Goal: Task Accomplishment & Management: Manage account settings

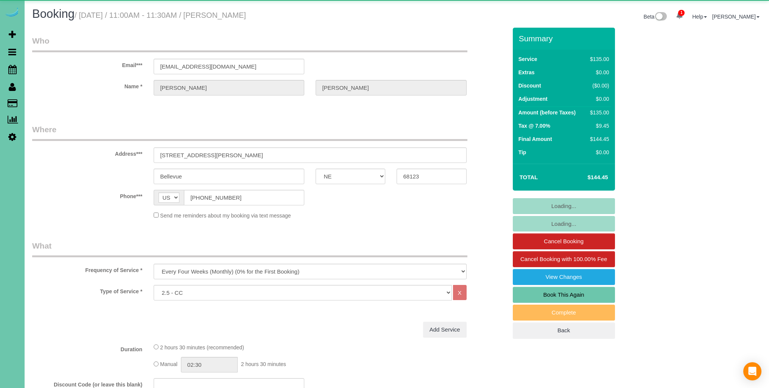
select select "NE"
select select "object:663"
select select "number:37"
select select "number:42"
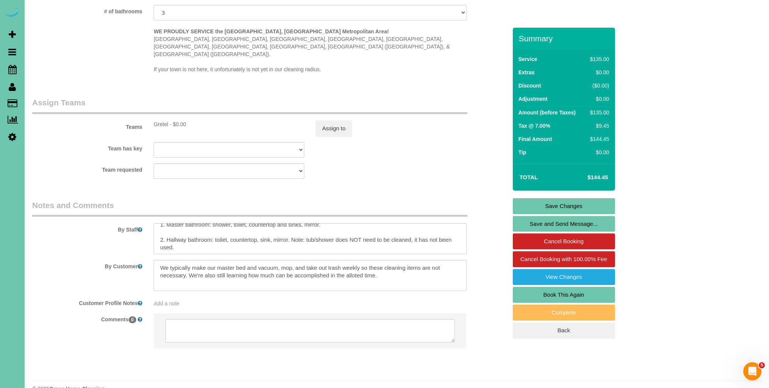
scroll to position [70, 0]
click at [158, 224] on textarea at bounding box center [310, 238] width 313 height 31
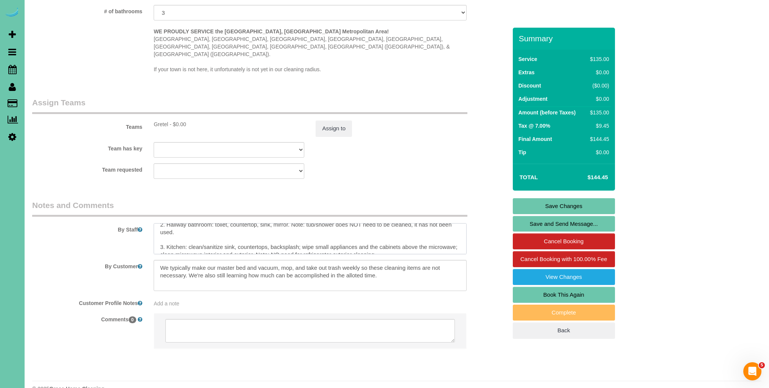
scroll to position [81, 0]
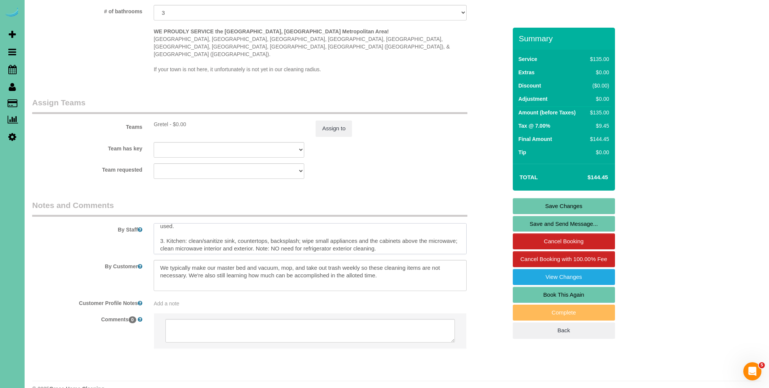
drag, startPoint x: 157, startPoint y: 225, endPoint x: 161, endPoint y: 226, distance: 4.1
click at [157, 225] on textarea at bounding box center [310, 238] width 313 height 31
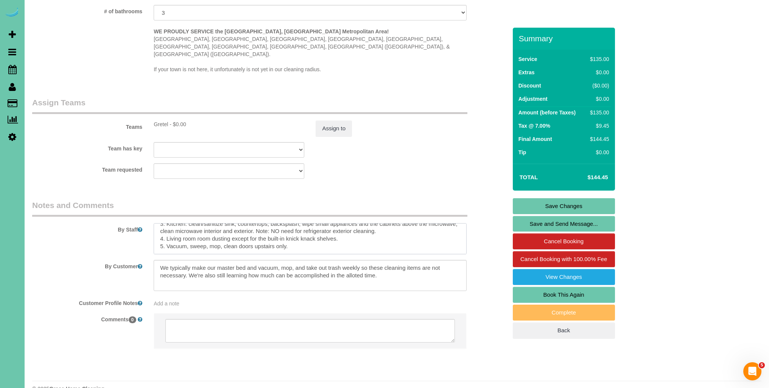
scroll to position [101, 0]
paste textarea "**Siempre comprueba si se necesita un plumero extensible para la próxima limpie…"
drag, startPoint x: 161, startPoint y: 228, endPoint x: 173, endPoint y: 230, distance: 11.8
click at [161, 228] on textarea at bounding box center [310, 238] width 313 height 31
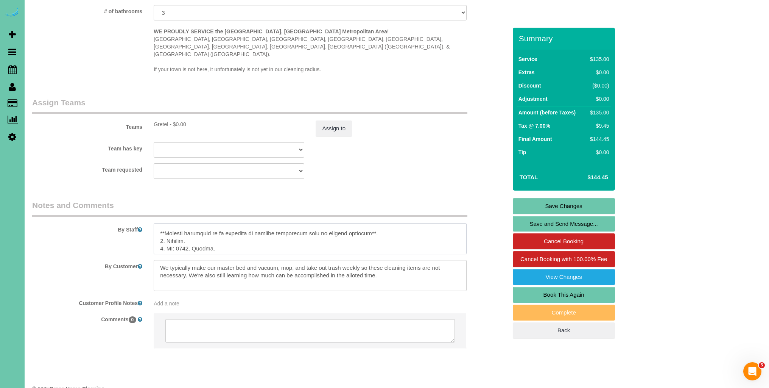
scroll to position [117, 0]
click at [259, 223] on textarea at bounding box center [310, 238] width 313 height 31
drag, startPoint x: 265, startPoint y: 220, endPoint x: 285, endPoint y: 221, distance: 20.5
click at [285, 223] on textarea at bounding box center [310, 238] width 313 height 31
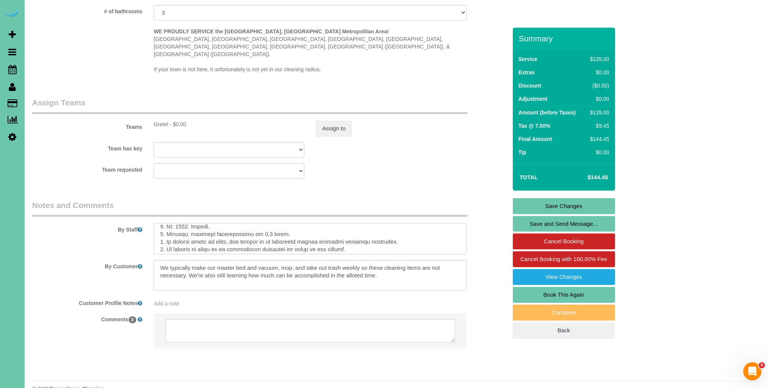
drag, startPoint x: 297, startPoint y: 226, endPoint x: 312, endPoint y: 226, distance: 15.1
click at [312, 226] on textarea at bounding box center [310, 238] width 313 height 31
drag, startPoint x: 193, startPoint y: 233, endPoint x: 317, endPoint y: 266, distance: 128.2
click at [193, 233] on textarea at bounding box center [310, 238] width 313 height 31
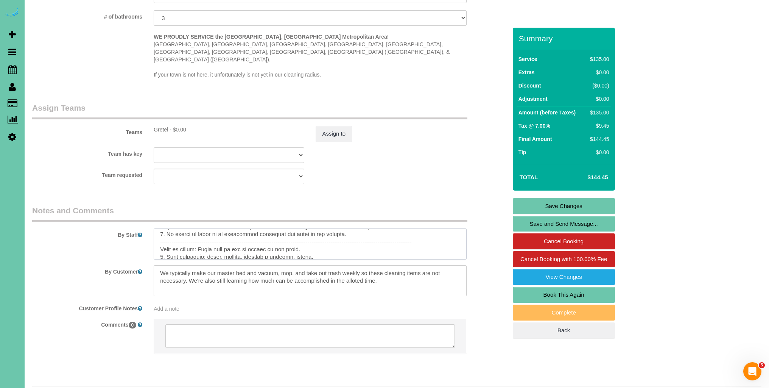
scroll to position [158, 0]
click at [292, 228] on textarea at bounding box center [310, 243] width 313 height 31
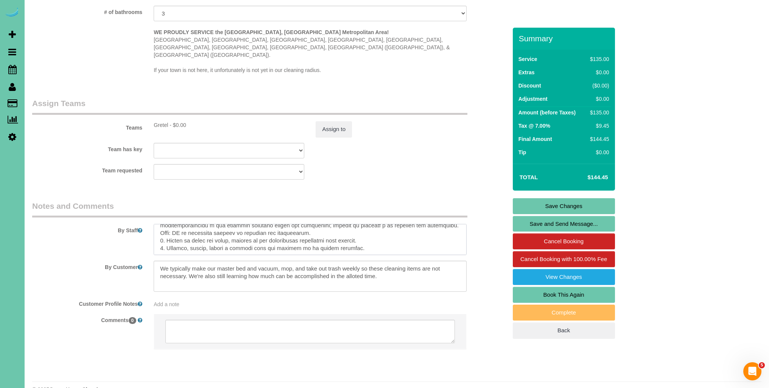
scroll to position [226, 0]
drag, startPoint x: 240, startPoint y: 216, endPoint x: 293, endPoint y: 224, distance: 53.6
click at [240, 224] on textarea at bounding box center [310, 239] width 313 height 31
drag, startPoint x: 228, startPoint y: 225, endPoint x: 262, endPoint y: 231, distance: 35.3
click at [228, 225] on textarea at bounding box center [310, 239] width 313 height 31
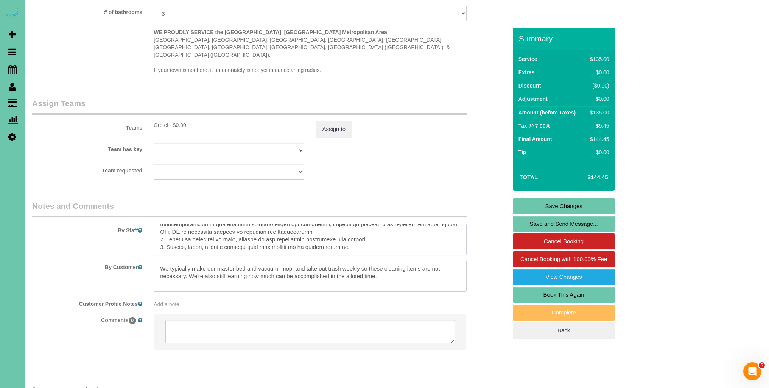
click at [349, 234] on textarea at bounding box center [310, 239] width 313 height 31
drag, startPoint x: 220, startPoint y: 231, endPoint x: 289, endPoint y: 243, distance: 70.6
click at [205, 232] on textarea at bounding box center [310, 239] width 313 height 31
type textarea "**always look up to see if extension duster is needed for next cleaning** 1. cr…"
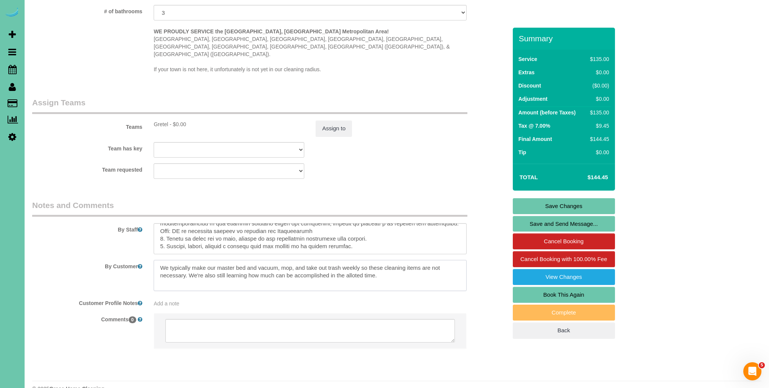
drag, startPoint x: 162, startPoint y: 251, endPoint x: 368, endPoint y: 273, distance: 207.4
click at [368, 273] on textarea at bounding box center [310, 275] width 313 height 31
click at [395, 265] on textarea at bounding box center [310, 275] width 313 height 31
paste textarea "Normalmente hacemos la cama principal y pasamos la aspiradora, fregamos el suel…"
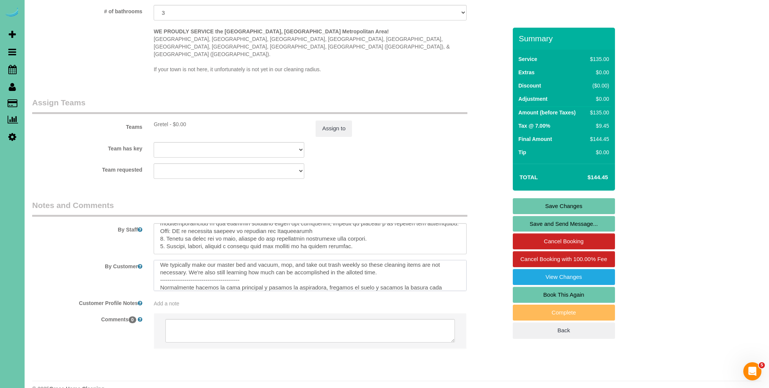
scroll to position [18, 0]
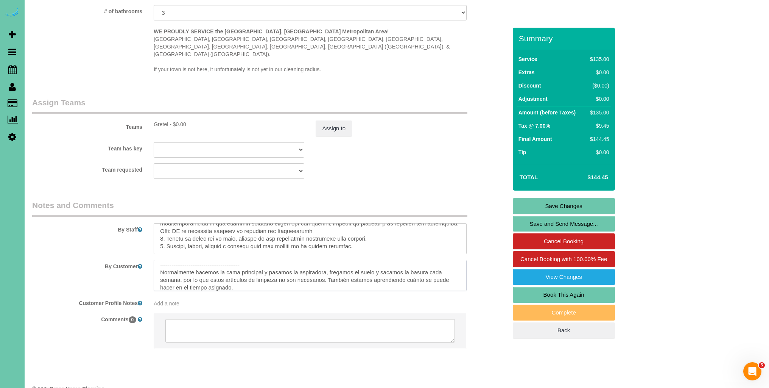
type textarea "We typically make our master bed and vacuum, mop, and take out trash weekly so …"
click at [568, 206] on link "Save Changes" at bounding box center [564, 206] width 102 height 16
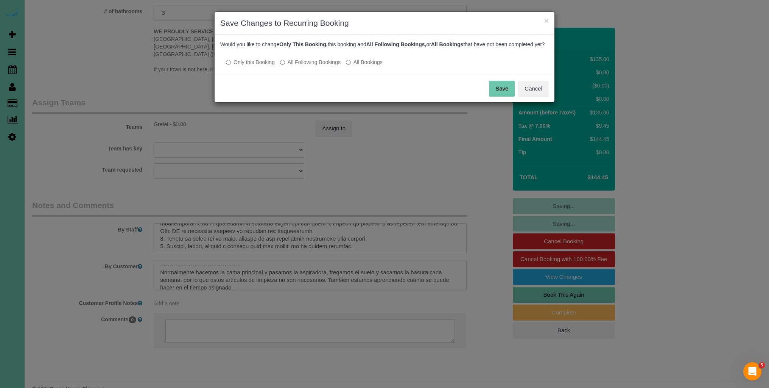
click at [505, 97] on button "Save" at bounding box center [502, 89] width 26 height 16
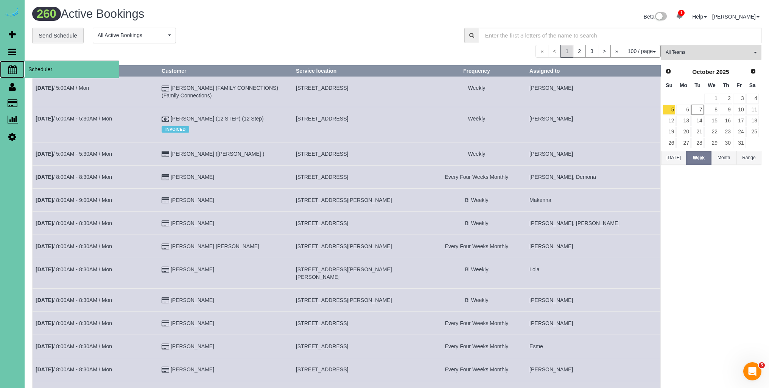
click at [12, 68] on icon at bounding box center [12, 69] width 8 height 9
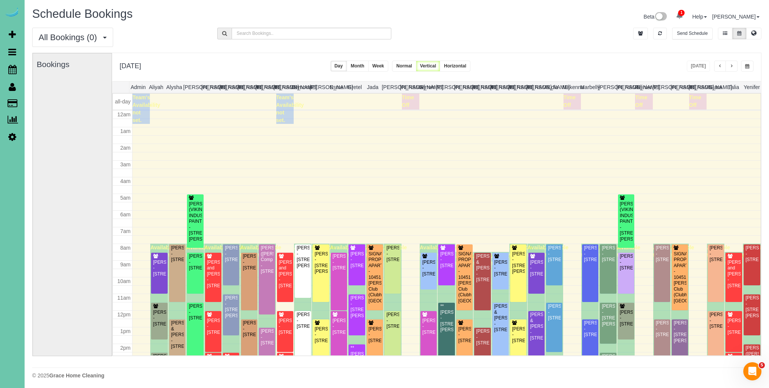
scroll to position [100, 0]
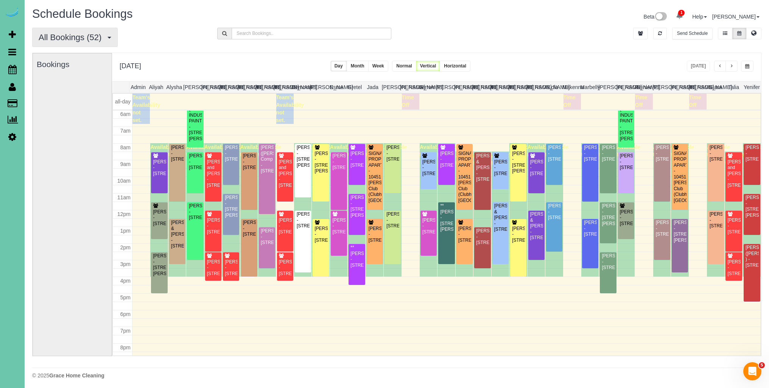
click at [92, 36] on span "All Bookings (52)" at bounding box center [72, 37] width 67 height 9
click at [65, 84] on link "New Customer Bookings" at bounding box center [73, 85] width 80 height 10
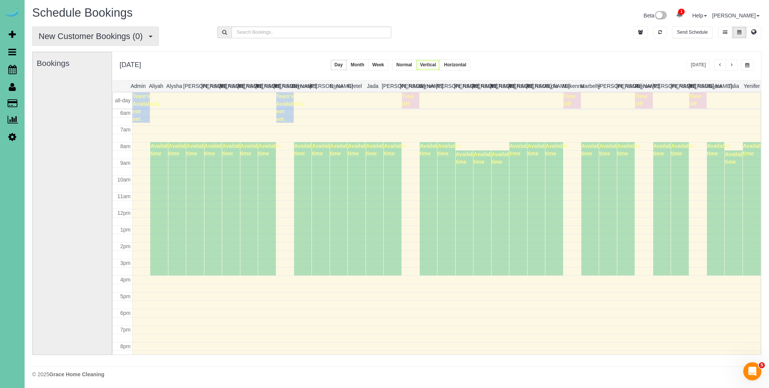
click at [121, 37] on span "New Customer Bookings (0)" at bounding box center [93, 35] width 108 height 9
click at [78, 76] on link "Recurring Bookings" at bounding box center [73, 75] width 80 height 10
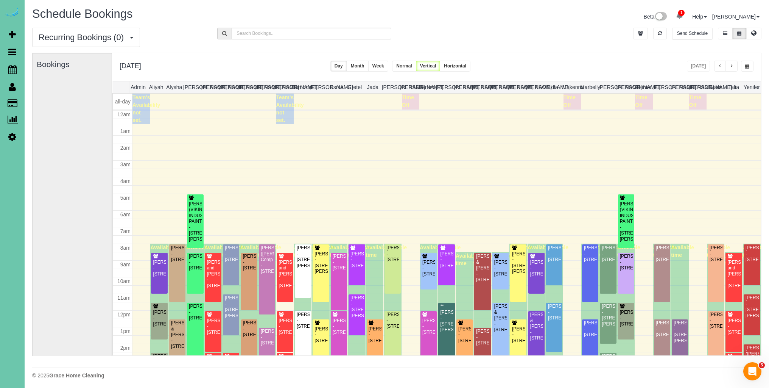
scroll to position [100, 0]
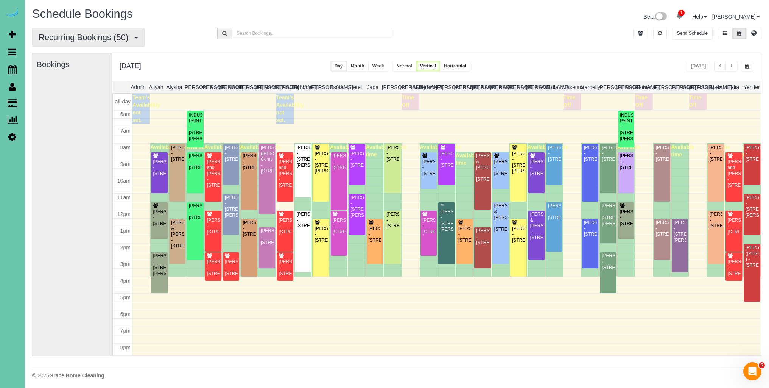
click at [109, 41] on button "Recurring Bookings (50)" at bounding box center [88, 37] width 112 height 19
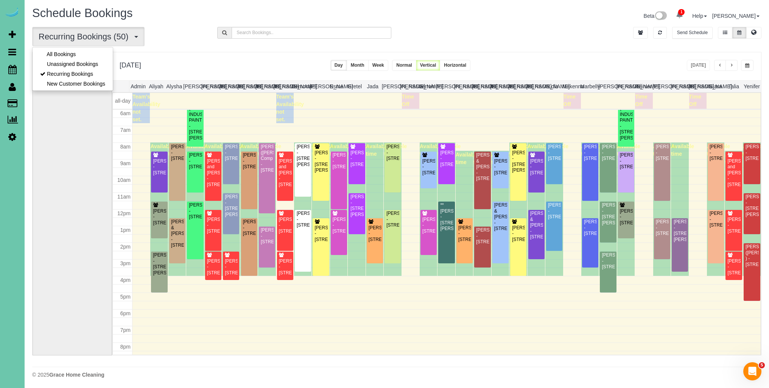
scroll to position [0, 0]
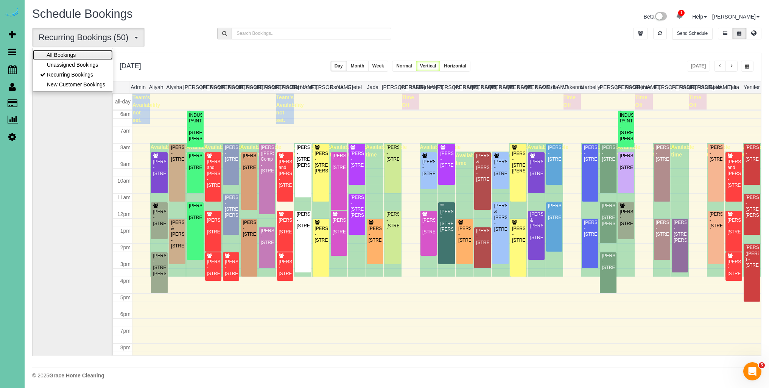
click at [91, 53] on link "All Bookings" at bounding box center [73, 55] width 80 height 10
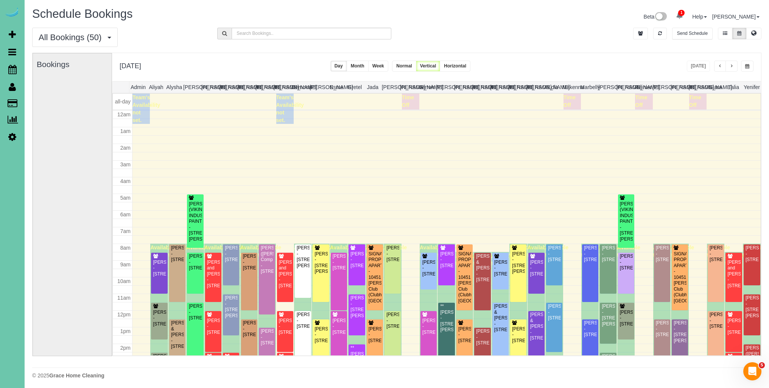
scroll to position [100, 0]
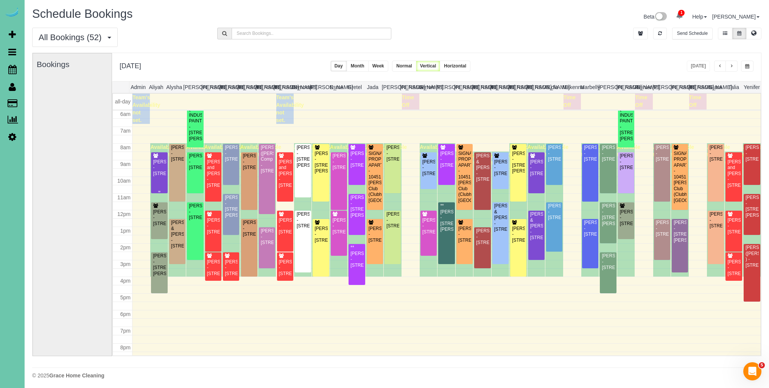
click at [156, 172] on div "JoAnn Mitchell - 1615 Blue Sage Parkway, Elkhorn, NE 68022" at bounding box center [159, 167] width 13 height 17
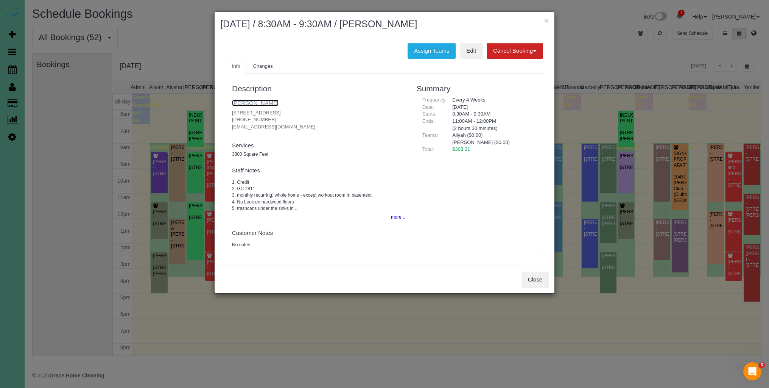
click at [257, 105] on link "JoAnn Mitchell" at bounding box center [255, 103] width 47 height 6
click at [536, 278] on button "Close" at bounding box center [535, 279] width 27 height 16
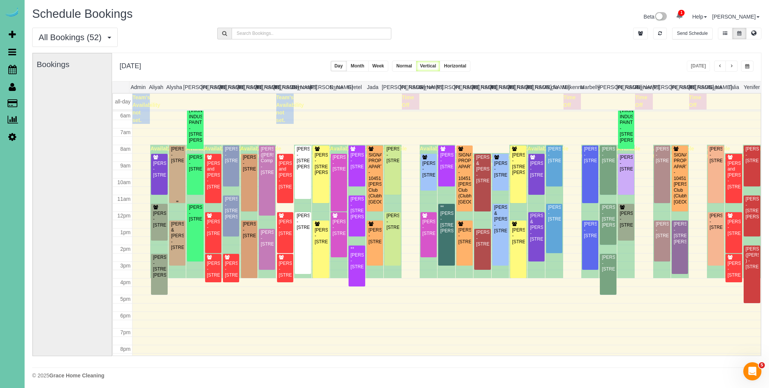
click at [176, 164] on div "Tori McElligott - 911 S 185th St, Elkhorn, NE 68022" at bounding box center [177, 154] width 13 height 17
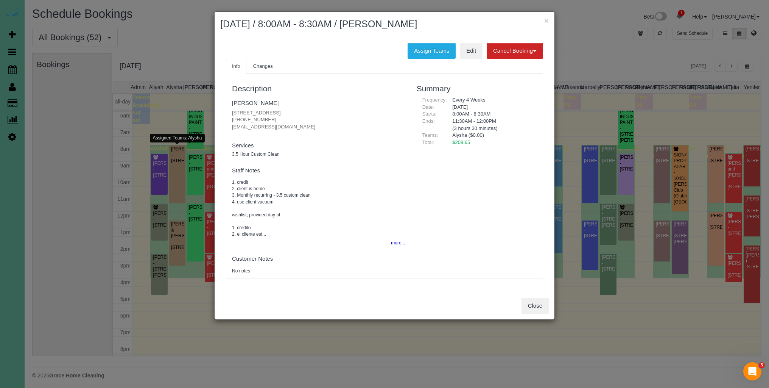
scroll to position [95, 0]
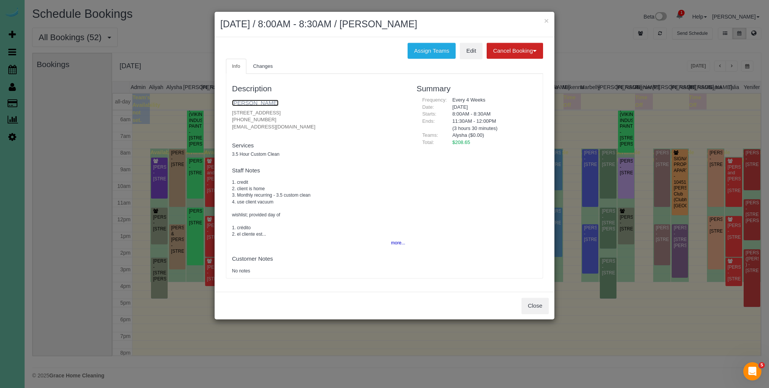
click at [248, 103] on link "Tori McElligott" at bounding box center [255, 103] width 47 height 6
click at [537, 310] on button "Close" at bounding box center [535, 306] width 27 height 16
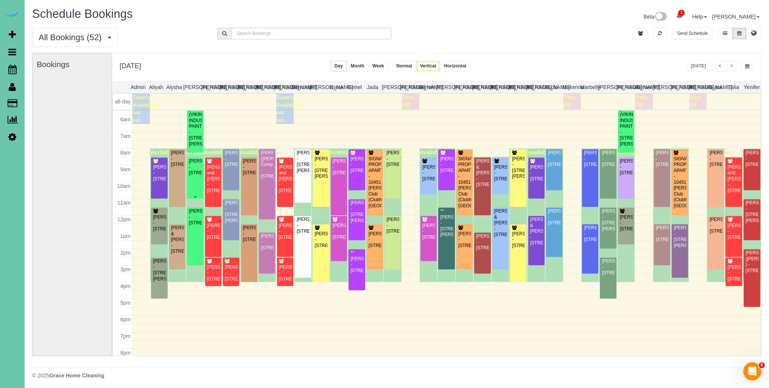
click at [196, 176] on div "Megan Sughroue - 6864 S 182nd Ct, Omaha, NE 68135" at bounding box center [195, 166] width 13 height 17
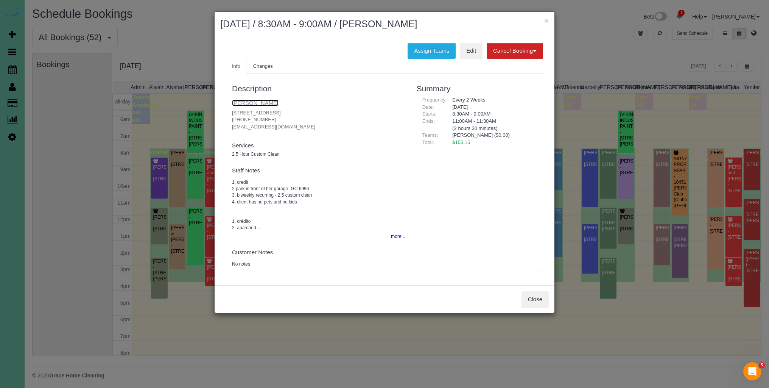
click at [271, 104] on link "[PERSON_NAME]" at bounding box center [255, 103] width 47 height 6
click at [542, 301] on button "Close" at bounding box center [535, 299] width 27 height 16
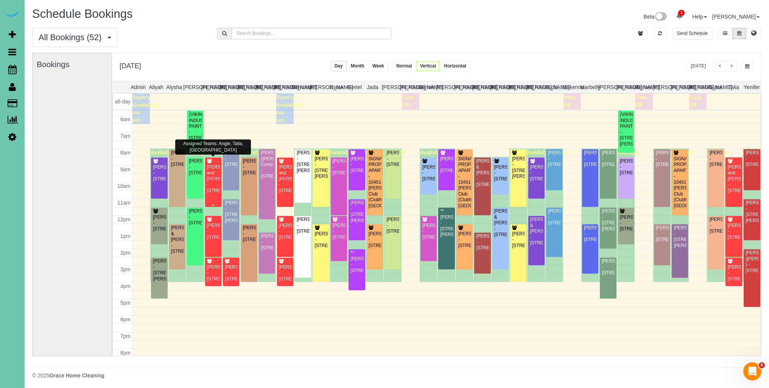
click at [212, 193] on div "[PERSON_NAME] and [PERSON_NAME] - [STREET_ADDRESS]" at bounding box center [213, 178] width 13 height 29
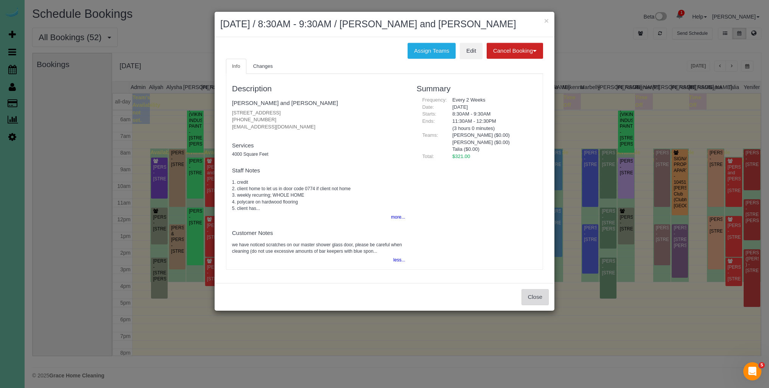
click at [538, 297] on button "Close" at bounding box center [535, 297] width 27 height 16
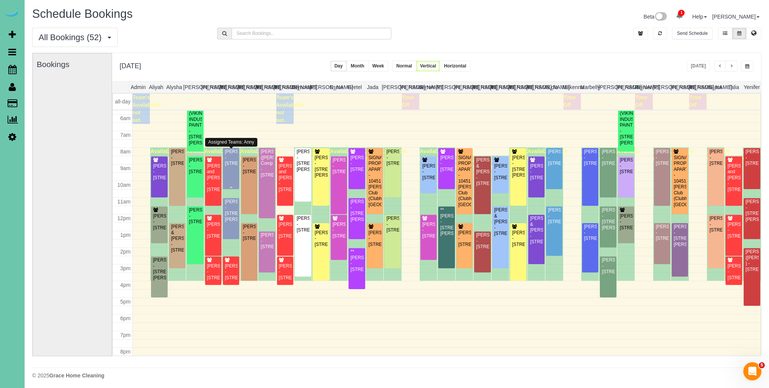
scroll to position [94, 0]
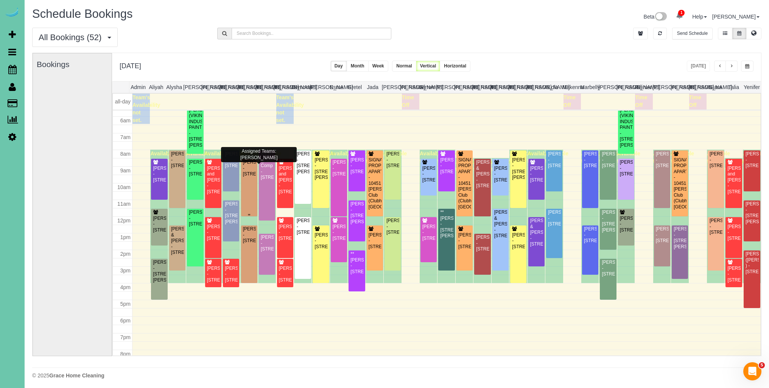
click at [251, 177] on div "[PERSON_NAME] - [STREET_ADDRESS]" at bounding box center [249, 167] width 13 height 17
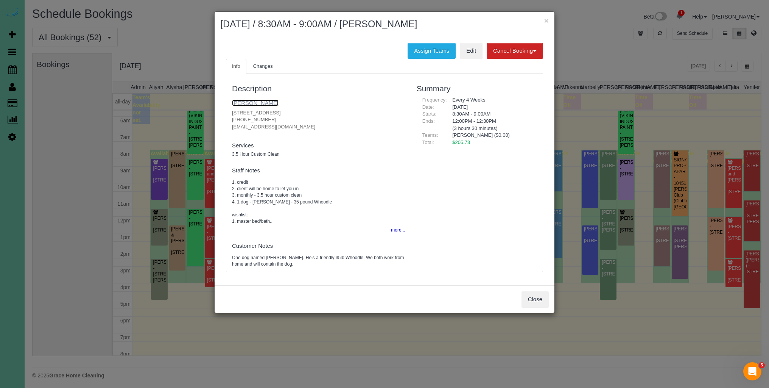
click at [255, 101] on link "[PERSON_NAME]" at bounding box center [255, 103] width 47 height 6
click at [536, 301] on button "Close" at bounding box center [535, 299] width 27 height 16
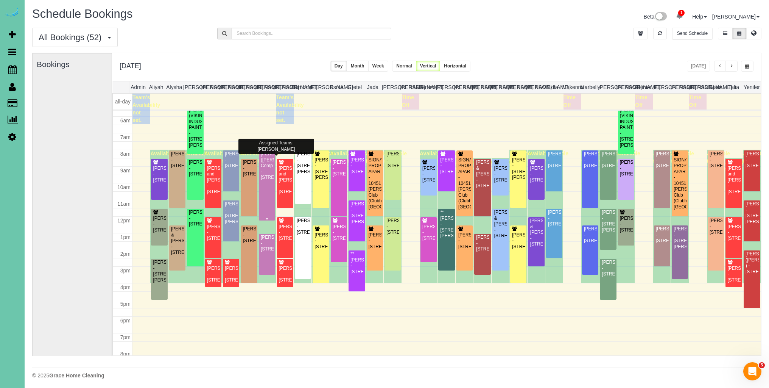
click at [267, 176] on div "Anne (Courtney) Comp - 2329 N 104th Circle, Omaha, NE 68134" at bounding box center [266, 165] width 13 height 29
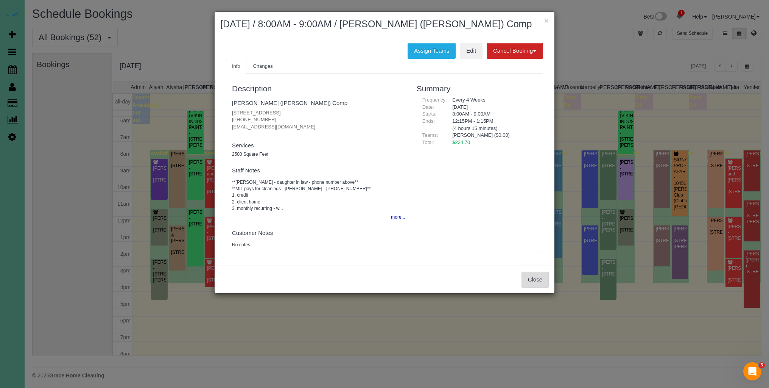
click at [526, 279] on button "Close" at bounding box center [535, 279] width 27 height 16
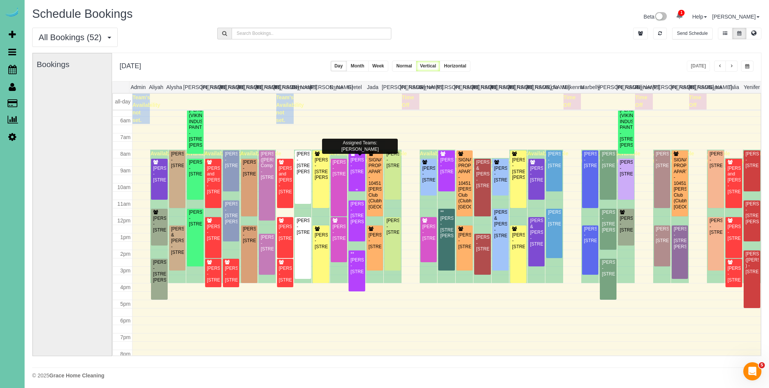
click at [355, 175] on div "Kelly Berkheim - 12360 Elk Ridge Circle, Papillion, NE 68046" at bounding box center [356, 165] width 13 height 17
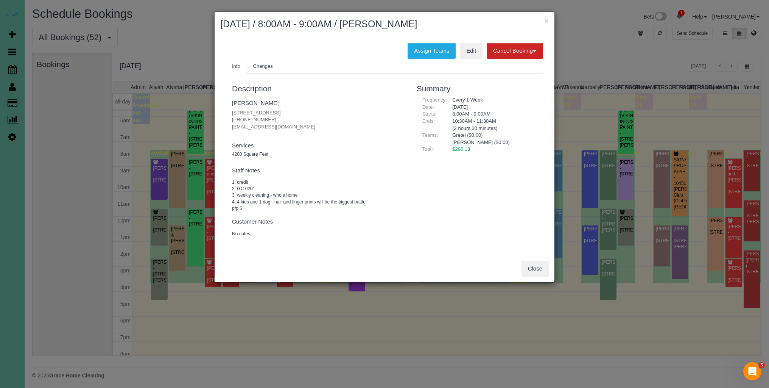
click at [520, 265] on div "Close" at bounding box center [385, 268] width 340 height 28
click at [531, 267] on button "Close" at bounding box center [535, 268] width 27 height 16
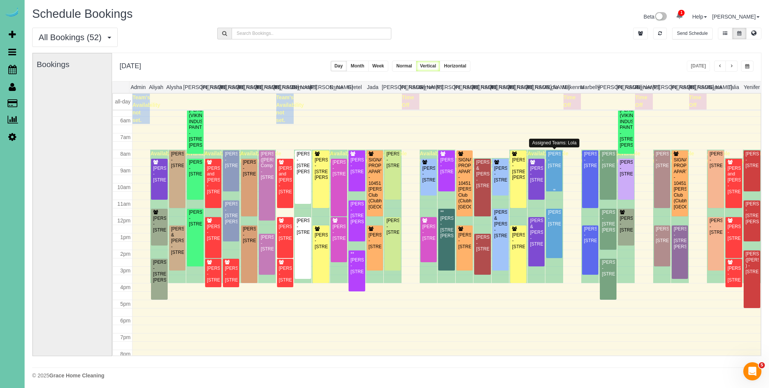
click at [558, 168] on div "Callie Dian - 667 N 59th Street, Omaha, NE 68132" at bounding box center [554, 159] width 13 height 17
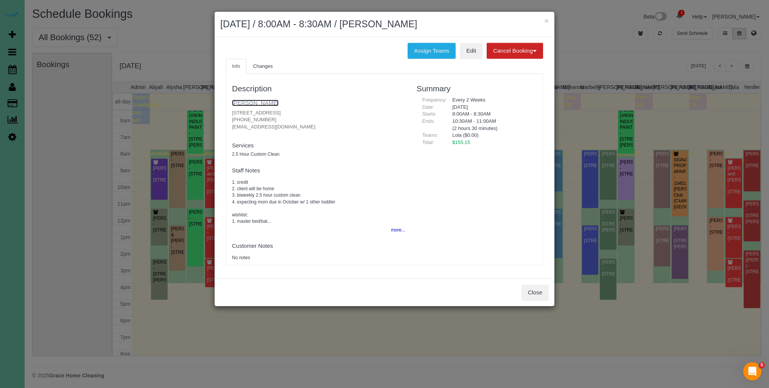
click at [257, 102] on link "[PERSON_NAME]" at bounding box center [255, 103] width 47 height 6
click at [529, 293] on button "Close" at bounding box center [535, 292] width 27 height 16
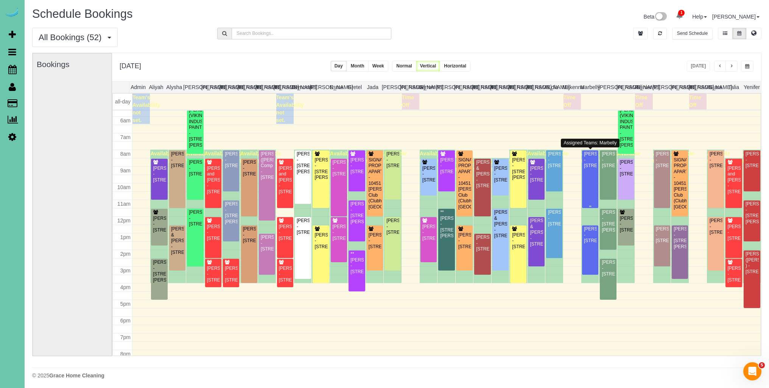
click at [591, 168] on div "Colin O'Reilly - 5107 Cuming Street, Omaha, NE 68132" at bounding box center [590, 159] width 13 height 17
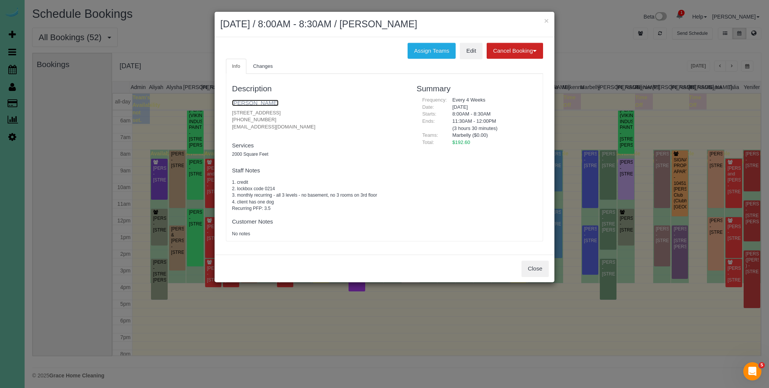
click at [264, 105] on link "[PERSON_NAME]" at bounding box center [255, 103] width 47 height 6
click at [536, 266] on button "Close" at bounding box center [535, 268] width 27 height 16
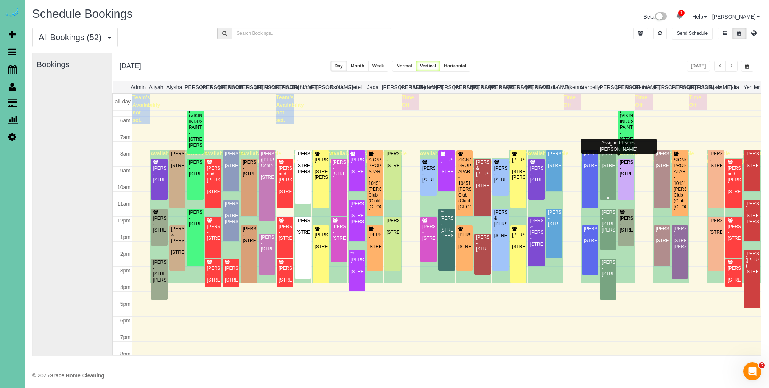
click at [606, 168] on div "Amber Saltsgaver - 647 S 215th Street, Elkhorn, NE 68022" at bounding box center [608, 159] width 13 height 17
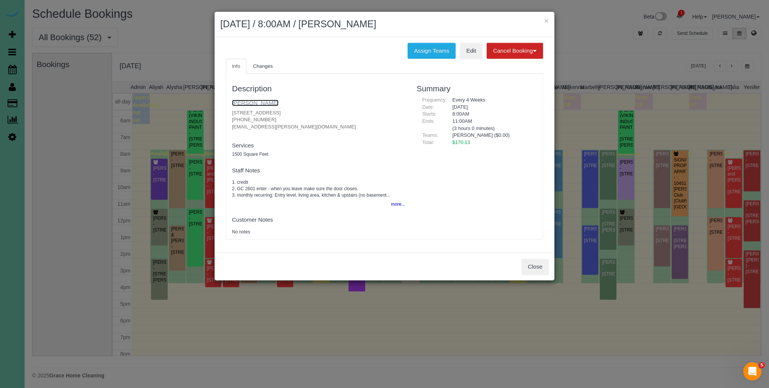
click at [266, 103] on link "[PERSON_NAME]" at bounding box center [255, 103] width 47 height 6
click at [532, 264] on button "Close" at bounding box center [535, 267] width 27 height 16
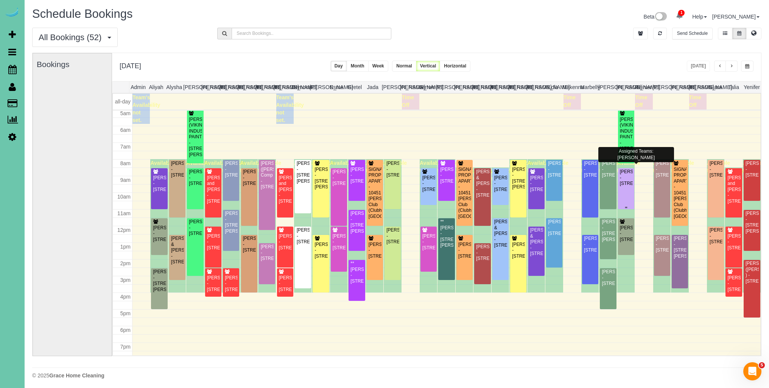
scroll to position [84, 0]
click at [630, 185] on div "Annie Dolan - 6019 Hickory Street, Omaha, NE 68106" at bounding box center [626, 178] width 13 height 17
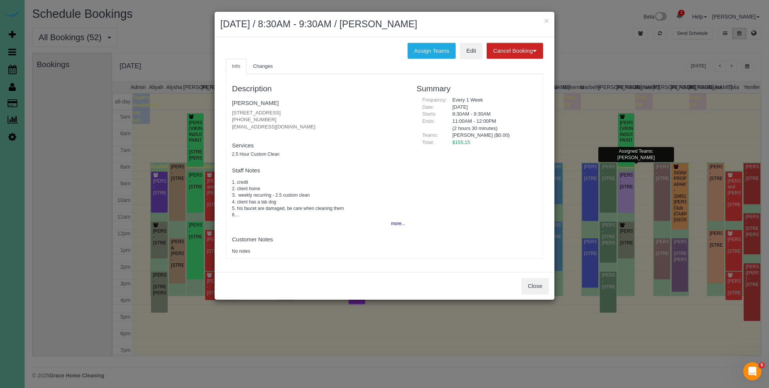
scroll to position [83, 0]
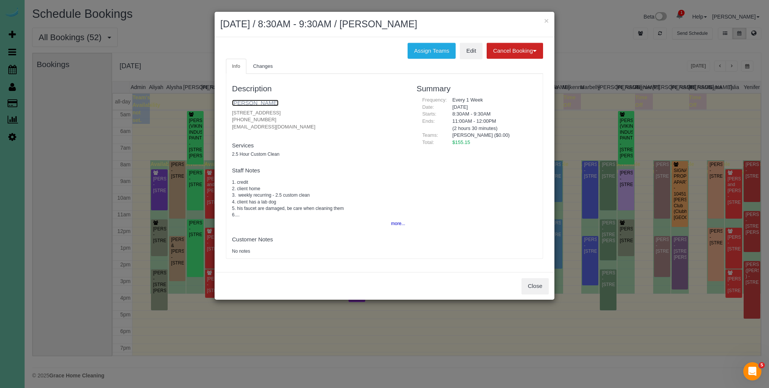
click at [251, 103] on link "[PERSON_NAME]" at bounding box center [255, 103] width 47 height 6
click at [534, 286] on button "Close" at bounding box center [535, 286] width 27 height 16
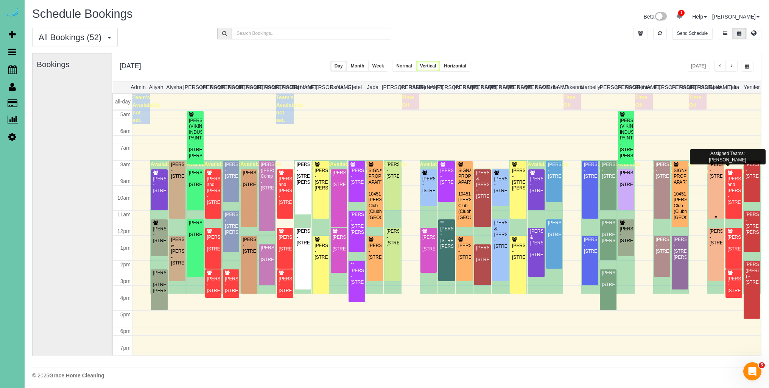
click at [712, 179] on div "Patti Petersen - 15712 S Street, Omaha, NE 68135" at bounding box center [716, 170] width 13 height 17
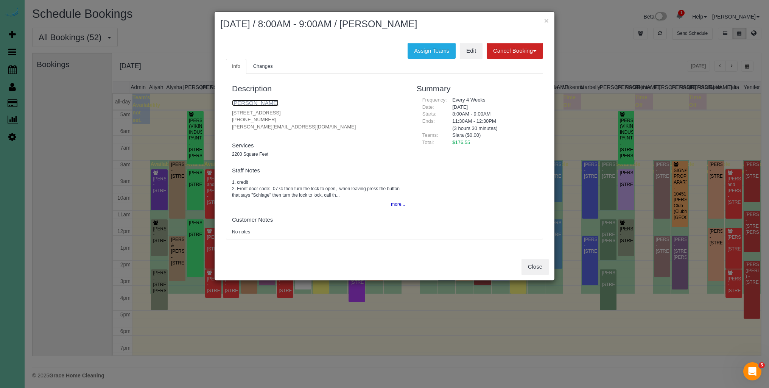
click at [256, 102] on link "[PERSON_NAME]" at bounding box center [255, 103] width 47 height 6
click at [541, 265] on button "Close" at bounding box center [535, 267] width 27 height 16
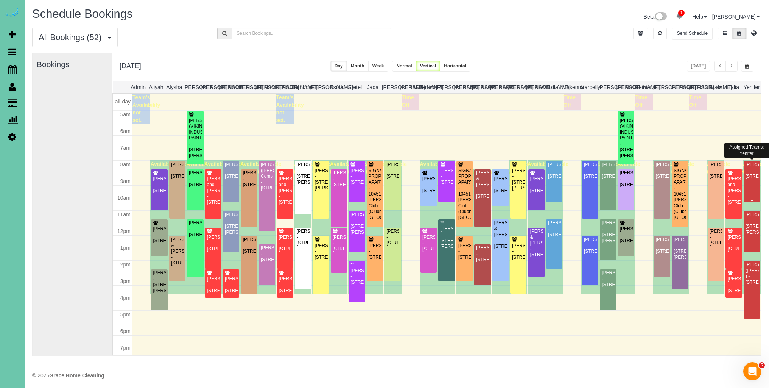
click at [752, 179] on div "Mary Kovar - 10817 S 197th St #101, Gretna, NE 68028" at bounding box center [752, 170] width 14 height 17
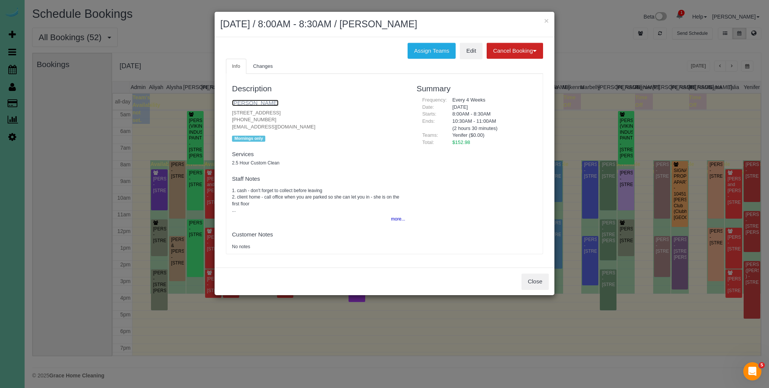
click at [249, 103] on link "Mary Kovar" at bounding box center [255, 103] width 47 height 6
drag, startPoint x: 540, startPoint y: 286, endPoint x: 494, endPoint y: 285, distance: 46.2
click at [541, 286] on button "Close" at bounding box center [535, 281] width 27 height 16
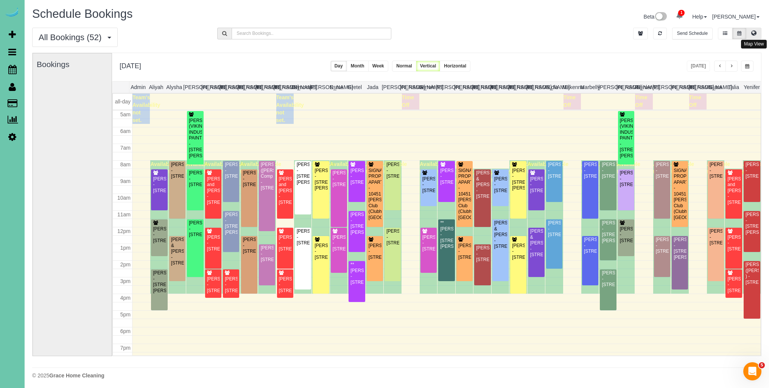
click at [756, 33] on icon at bounding box center [754, 33] width 5 height 5
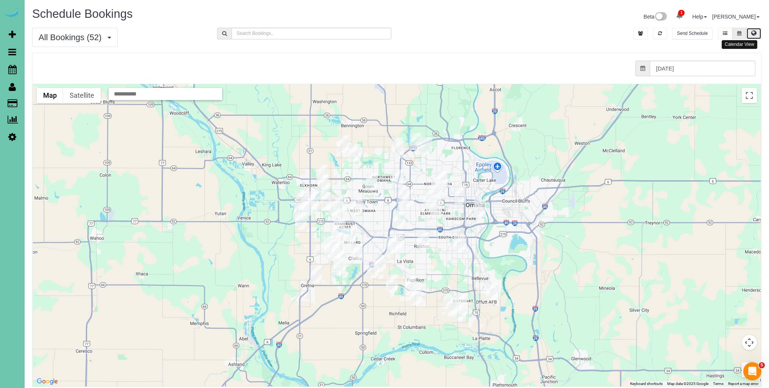
click at [741, 34] on icon at bounding box center [740, 33] width 4 height 5
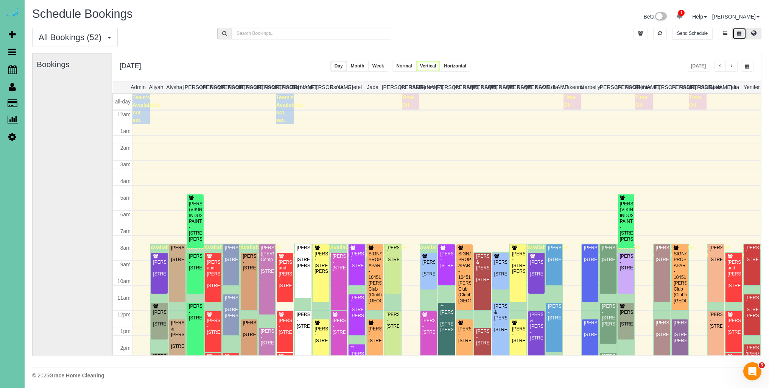
scroll to position [100, 0]
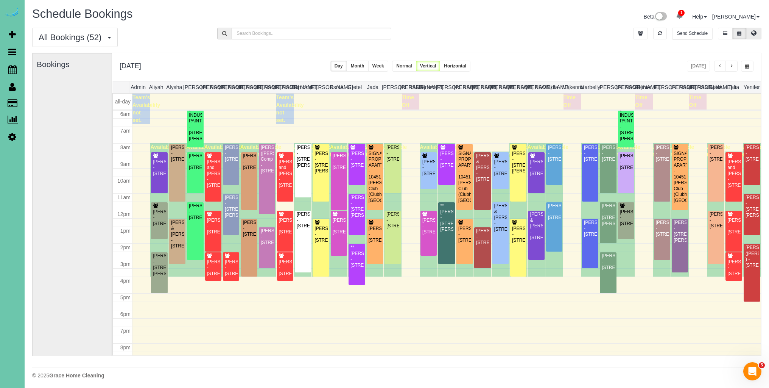
click at [756, 32] on icon at bounding box center [754, 33] width 5 height 5
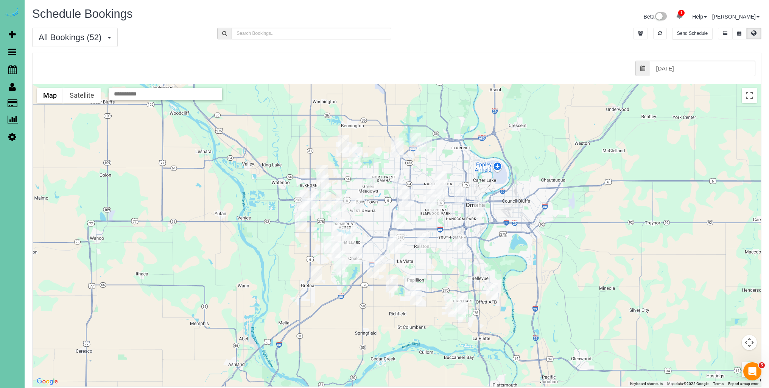
click at [360, 204] on img "10/07/2025 8:30AM - David & Krystal Cherney - 1728 S 150th St, Omaha, NE 68144" at bounding box center [357, 206] width 12 height 17
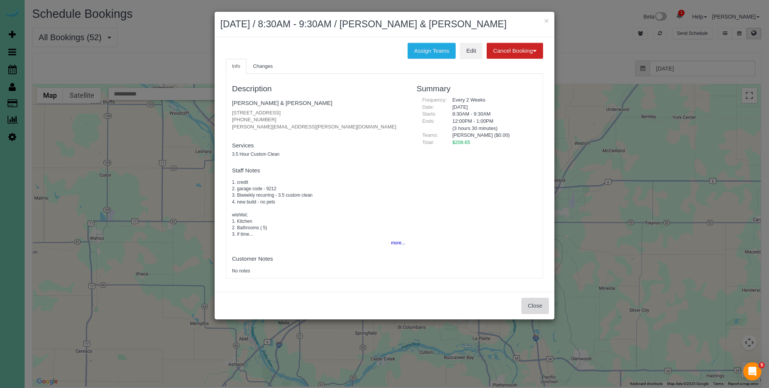
click at [536, 309] on button "Close" at bounding box center [535, 306] width 27 height 16
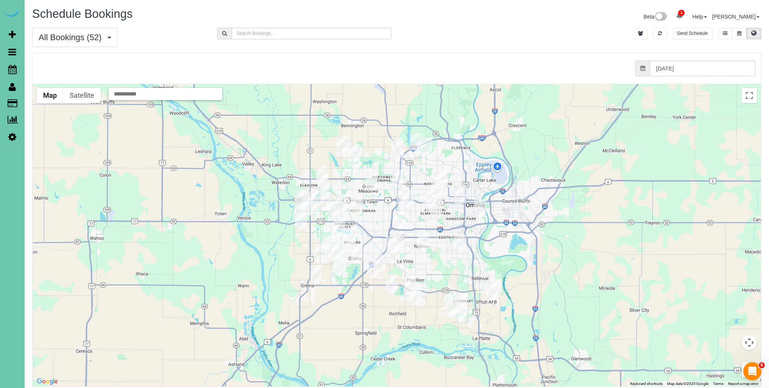
click at [326, 201] on img "10/07/2025 8:00AM - Tori McElligott - 911 S 185th St, Elkhorn, NE 68022" at bounding box center [326, 200] width 12 height 17
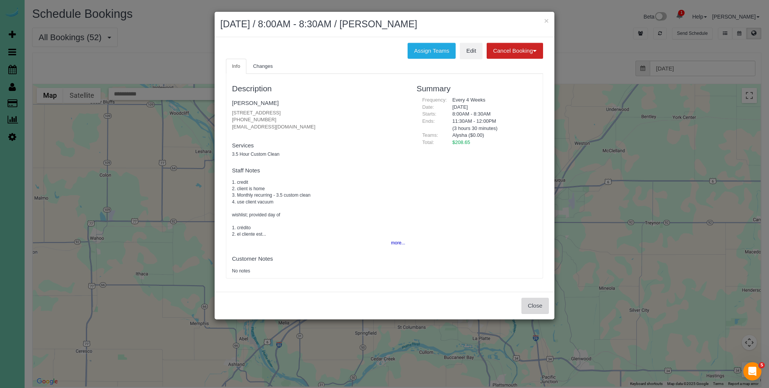
click at [532, 303] on button "Close" at bounding box center [535, 306] width 27 height 16
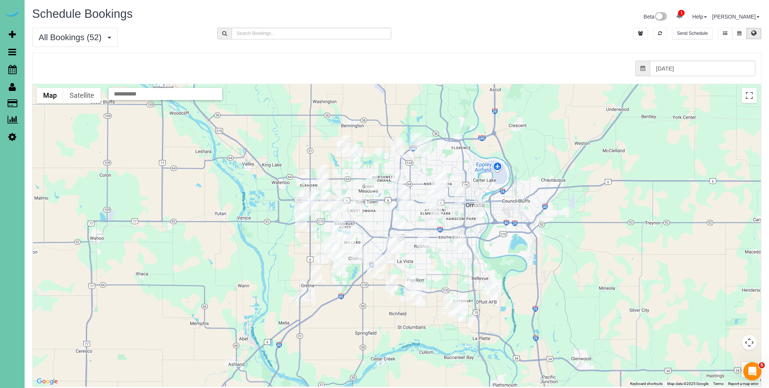
click at [434, 189] on img "10/07/2025 8:00AM - Callie Dian - 667 N 59th Street, Omaha, NE 68132" at bounding box center [437, 188] width 12 height 17
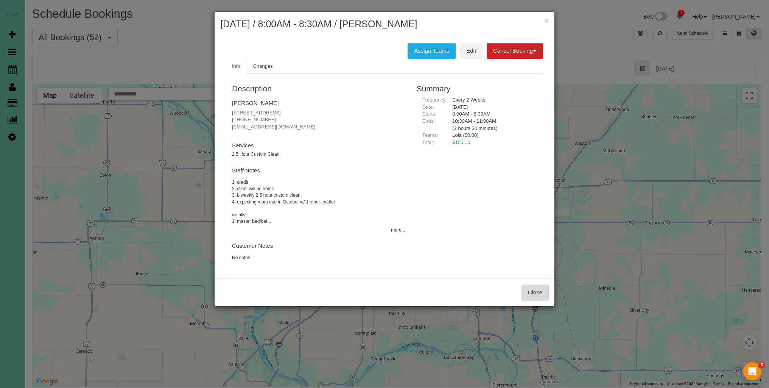
click at [526, 292] on button "Close" at bounding box center [535, 292] width 27 height 16
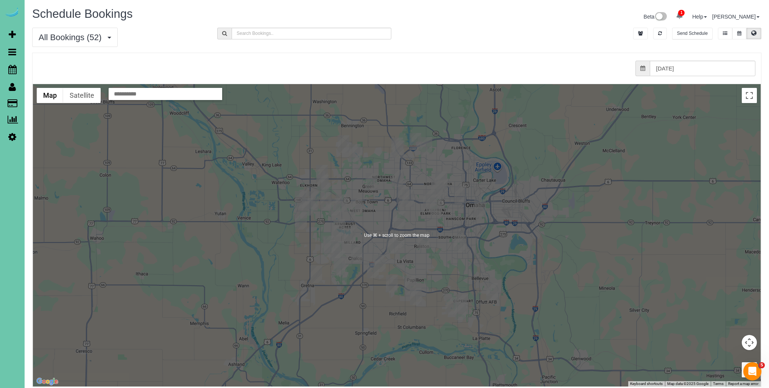
scroll to position [5, 0]
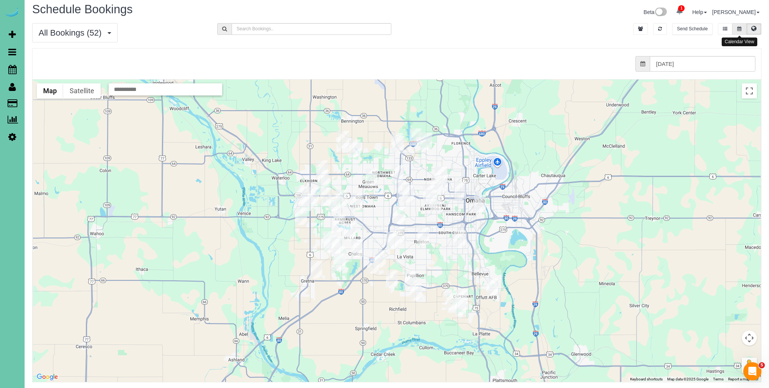
click at [741, 28] on icon at bounding box center [740, 29] width 4 height 5
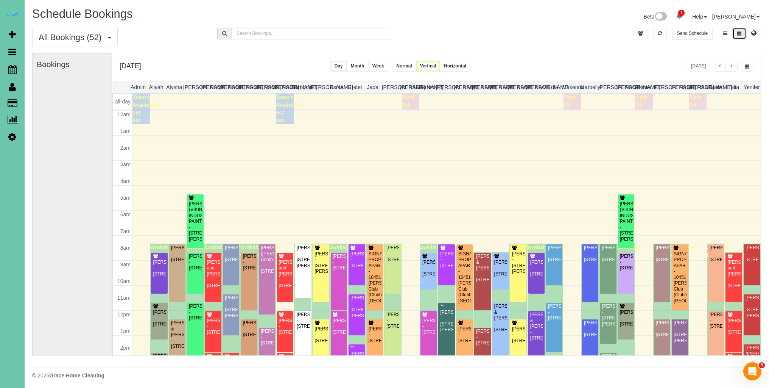
scroll to position [100, 0]
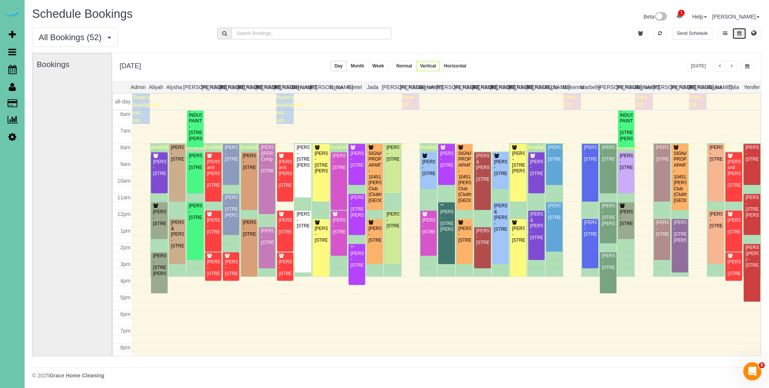
click at [676, 15] on icon at bounding box center [679, 15] width 7 height 7
click at [719, 31] on icon at bounding box center [721, 32] width 4 height 5
click at [676, 220] on div "Steve Holeman - 7110 Girard St, Omaha, NE 68152" at bounding box center [680, 231] width 13 height 23
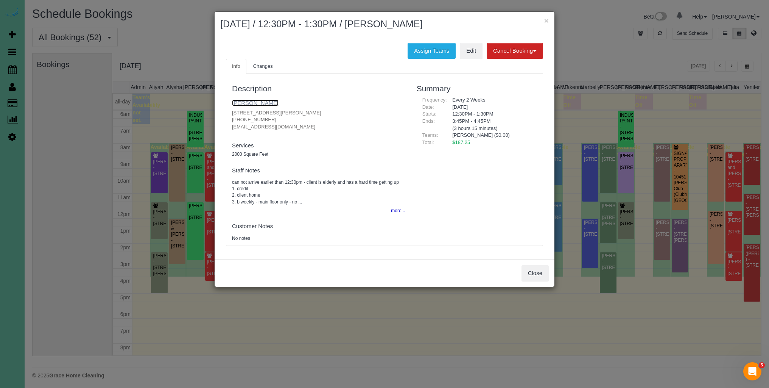
click at [267, 102] on link "[PERSON_NAME]" at bounding box center [255, 103] width 47 height 6
drag, startPoint x: 530, startPoint y: 274, endPoint x: 563, endPoint y: 264, distance: 34.5
click at [530, 274] on button "Close" at bounding box center [535, 273] width 27 height 16
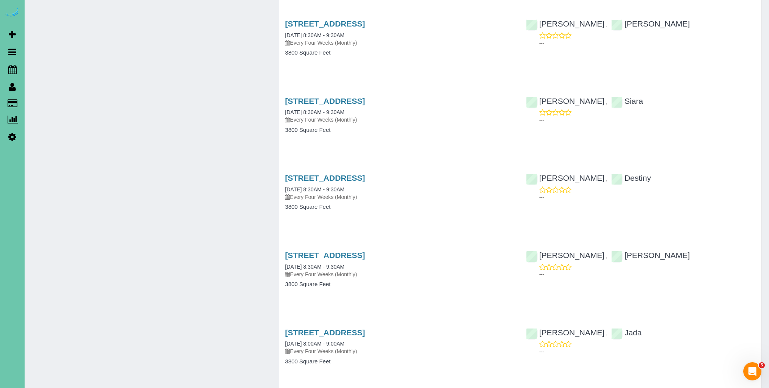
scroll to position [836, 0]
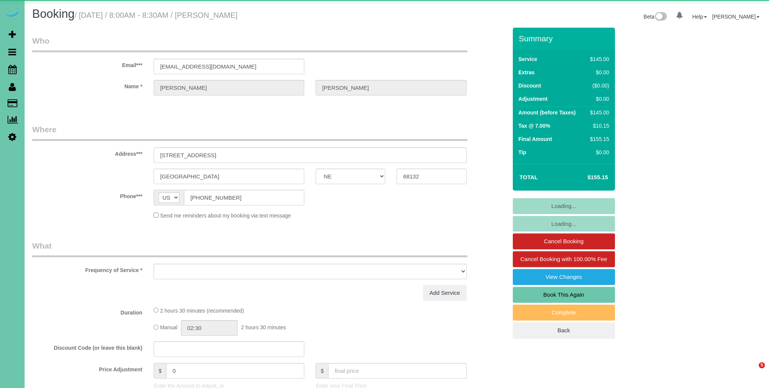
select select "NE"
select select "object:621"
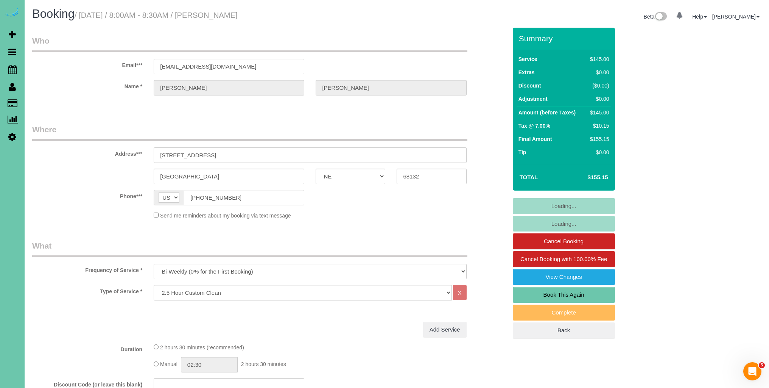
select select "string:fspay-09d716bd-21bc-4179-a24d-618a366634c5"
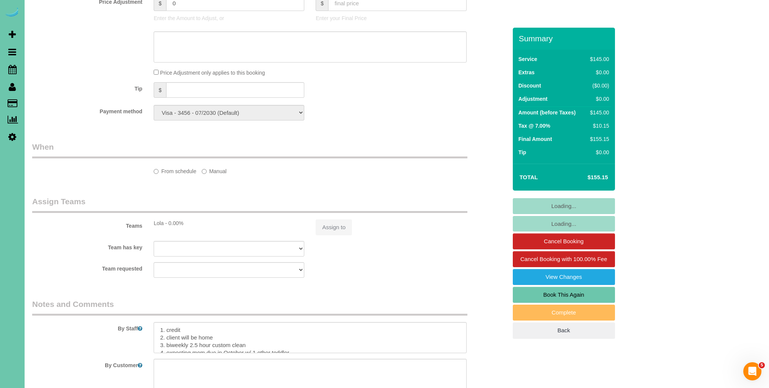
select select "number:36"
select select "number:42"
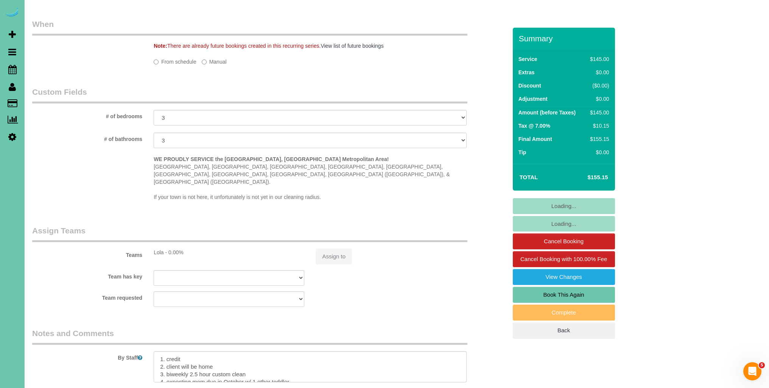
select select "object:881"
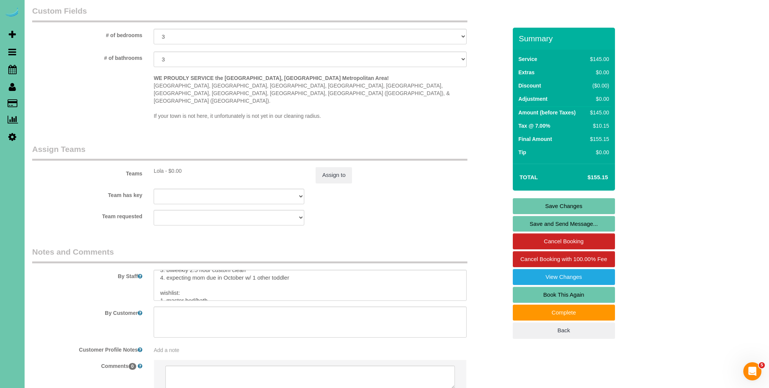
scroll to position [22, 0]
drag, startPoint x: 166, startPoint y: 263, endPoint x: 295, endPoint y: 265, distance: 129.1
click at [295, 270] on textarea at bounding box center [310, 285] width 313 height 31
click at [330, 270] on textarea at bounding box center [310, 285] width 313 height 31
type textarea "1. credit 2. client will be home 3. biweekly 2.5 hour custom clean wishlist: 1.…"
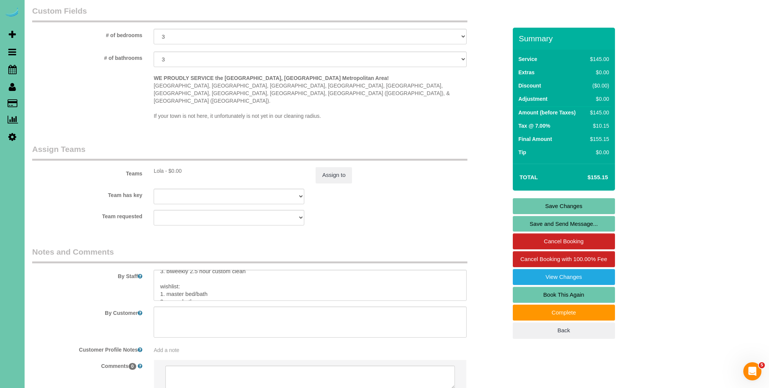
click at [581, 206] on link "Save Changes" at bounding box center [564, 206] width 102 height 16
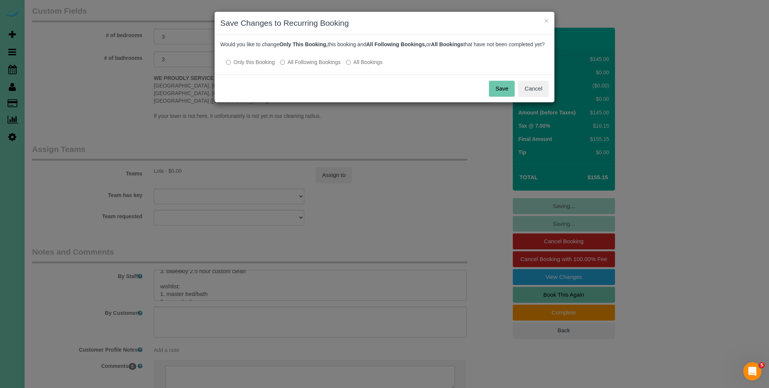
drag, startPoint x: 493, startPoint y: 93, endPoint x: 497, endPoint y: 94, distance: 4.0
click at [494, 94] on button "Save" at bounding box center [502, 89] width 26 height 16
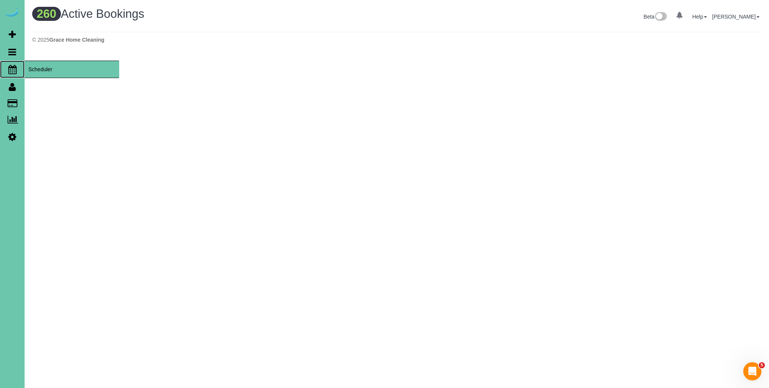
click at [8, 69] on icon at bounding box center [12, 69] width 8 height 9
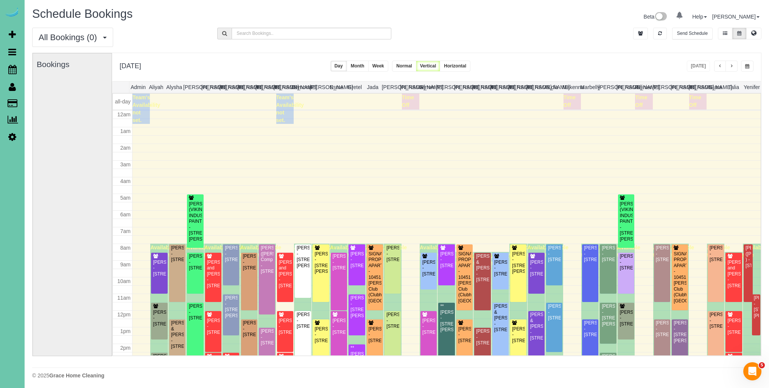
scroll to position [100, 0]
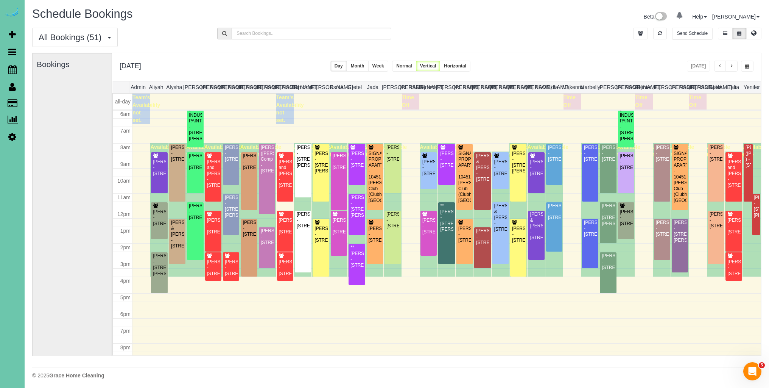
click at [748, 66] on span "button" at bounding box center [747, 66] width 4 height 5
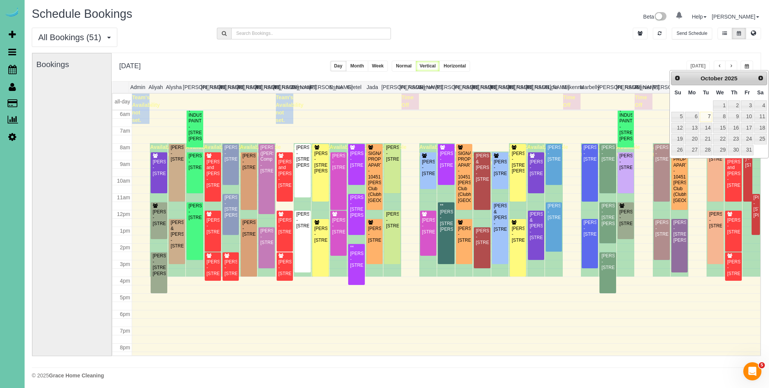
click at [718, 65] on span "button" at bounding box center [720, 66] width 4 height 5
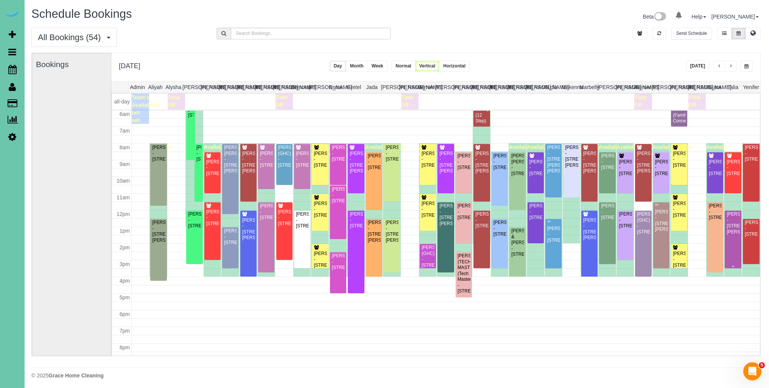
scroll to position [0, 0]
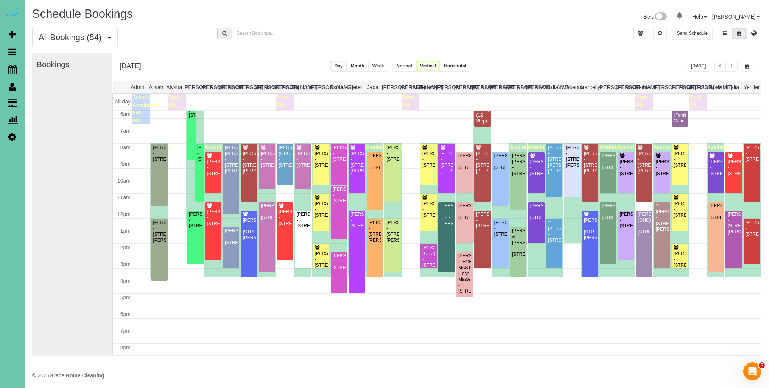
click at [738, 218] on div "Mackenzie Keintz - 10018 Seward St, Omaha, NE 68114" at bounding box center [733, 222] width 13 height 23
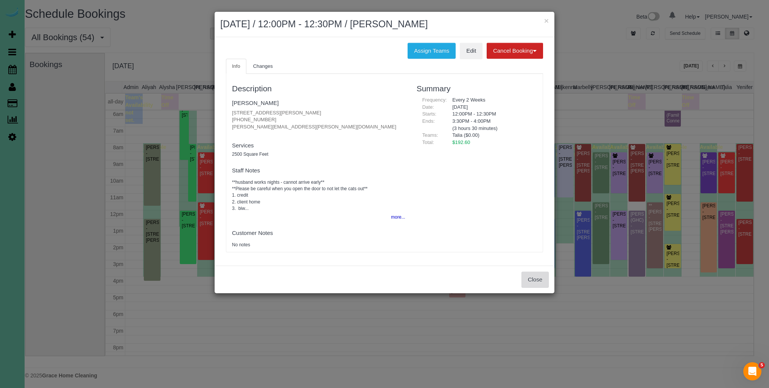
click at [537, 279] on button "Close" at bounding box center [535, 279] width 27 height 16
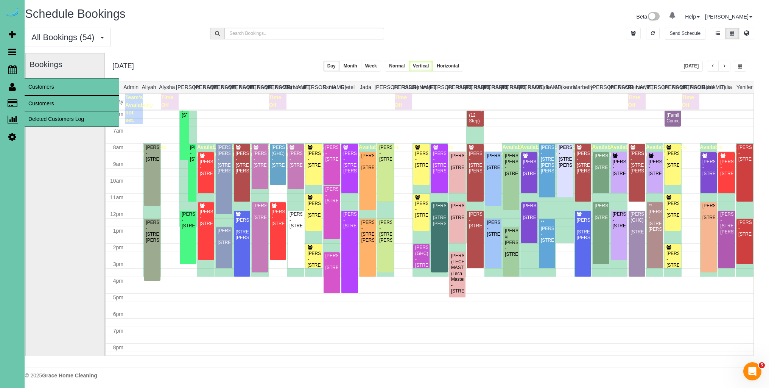
scroll to position [0, 6]
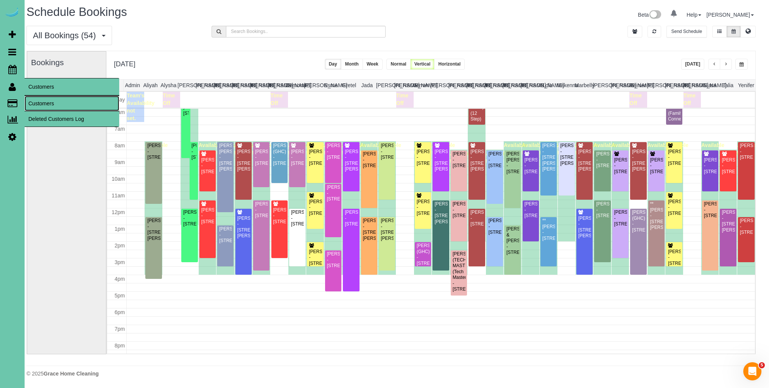
click at [44, 98] on link "Customers" at bounding box center [72, 103] width 95 height 15
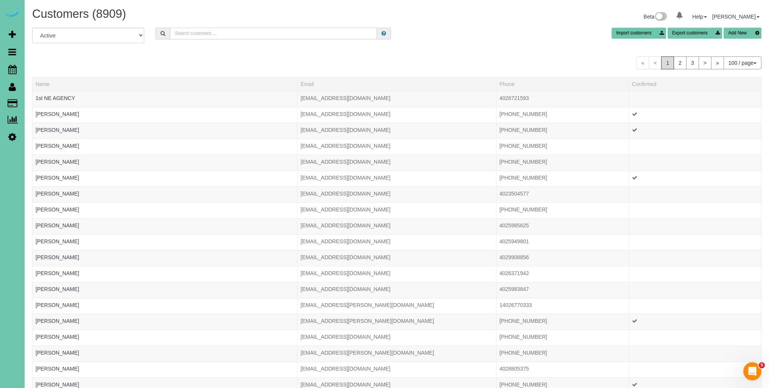
click at [220, 31] on input "text" at bounding box center [273, 34] width 207 height 12
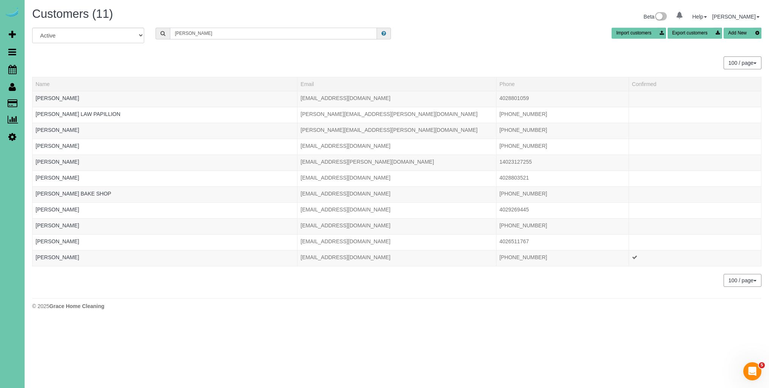
click at [178, 34] on input "olsen" at bounding box center [273, 34] width 207 height 12
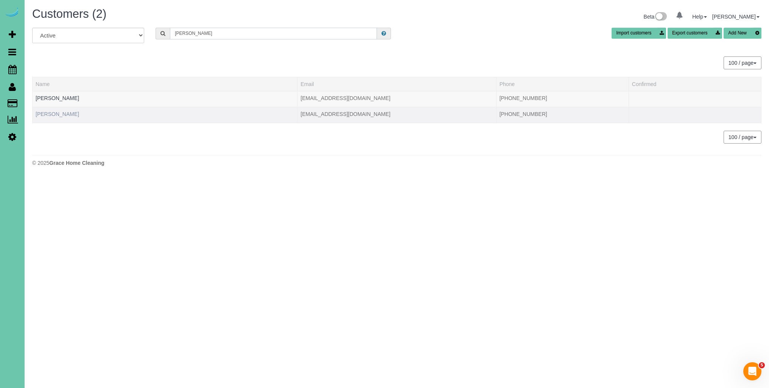
type input "olesen"
click at [60, 112] on link "Mike Olesen" at bounding box center [58, 114] width 44 height 6
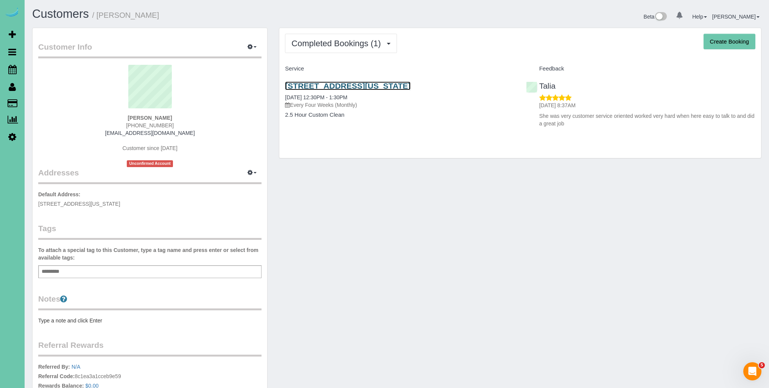
click at [352, 84] on link "9212 California Plaza #405, Omaha, NE 68114" at bounding box center [348, 85] width 126 height 9
click at [394, 85] on link "9212 California Plaza #405, Omaha, NE 68114" at bounding box center [348, 85] width 126 height 9
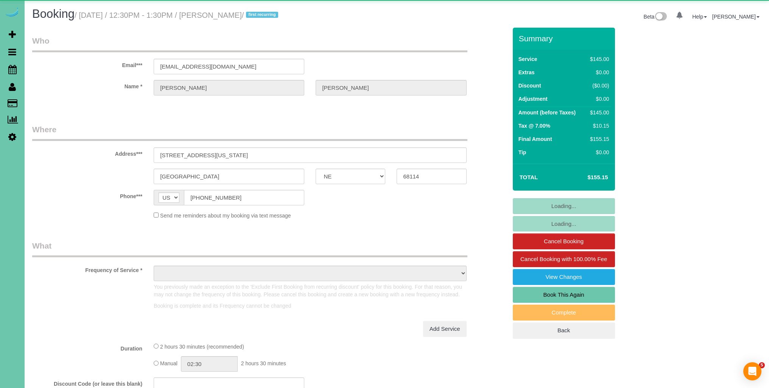
select select "NE"
select select "object:651"
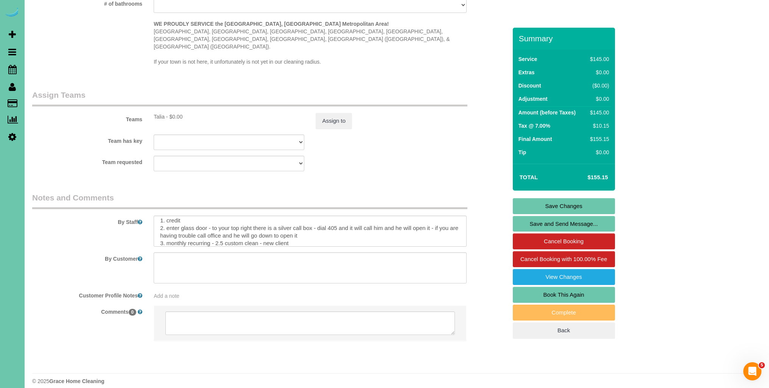
scroll to position [11, 0]
click at [340, 219] on textarea at bounding box center [310, 230] width 313 height 31
type textarea "*[GEOGRAPHIC_DATA] Apartments* 1. credit 2. enter glass door - to your top righ…"
click at [560, 206] on link "Save Changes" at bounding box center [564, 206] width 102 height 16
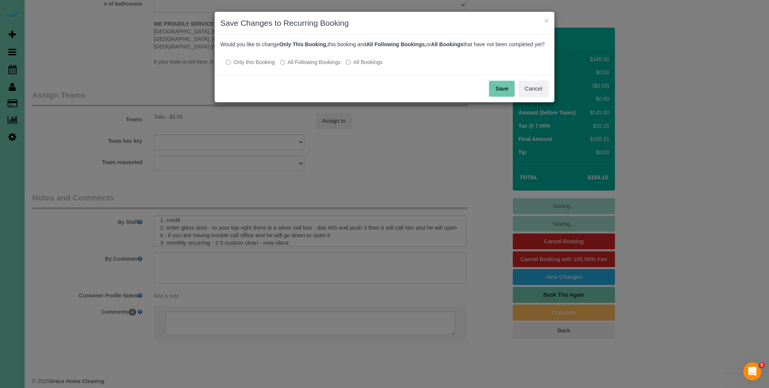
click at [286, 66] on label "All Following Bookings" at bounding box center [310, 62] width 61 height 8
click at [501, 97] on button "Save" at bounding box center [502, 89] width 26 height 16
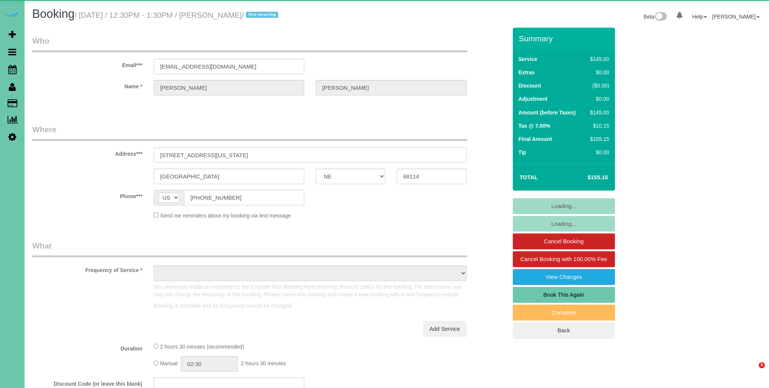
select select "NE"
select select "object:667"
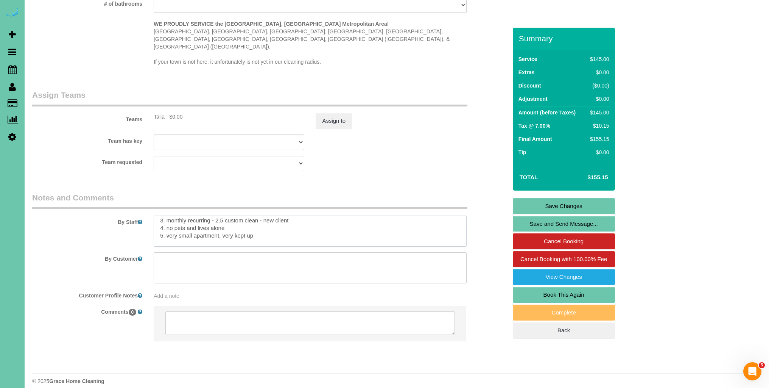
scroll to position [40, 0]
drag, startPoint x: 261, startPoint y: 234, endPoint x: 306, endPoint y: 224, distance: 46.1
click at [306, 224] on textarea at bounding box center [310, 230] width 313 height 31
click at [307, 223] on textarea at bounding box center [310, 230] width 313 height 31
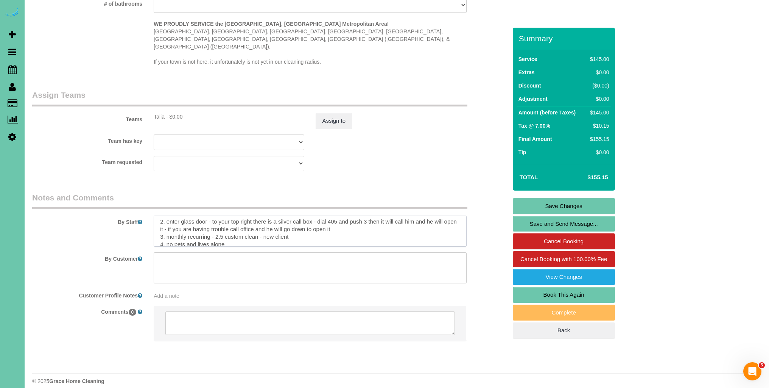
drag, startPoint x: 294, startPoint y: 229, endPoint x: 263, endPoint y: 229, distance: 31.0
click at [262, 229] on textarea at bounding box center [310, 230] width 313 height 31
type textarea "*Embassy Park Apartments* 1. credit 2. enter glass door - to your top right the…"
click at [594, 205] on link "Save Changes" at bounding box center [564, 206] width 102 height 16
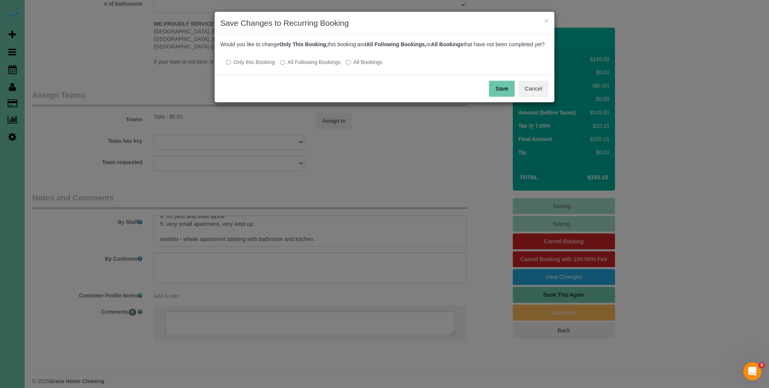
click at [499, 95] on button "Save" at bounding box center [502, 89] width 26 height 16
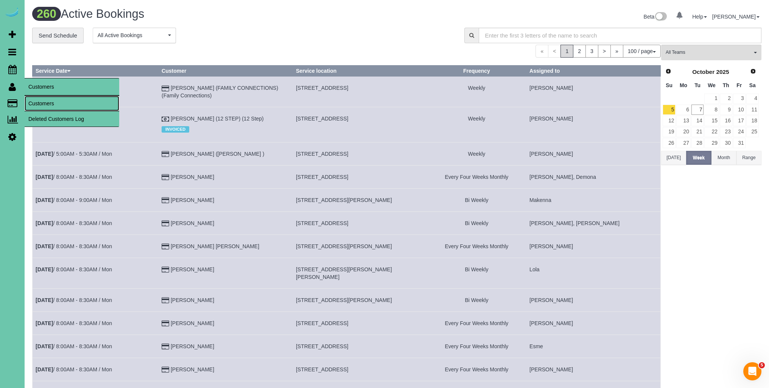
click at [50, 102] on link "Customers" at bounding box center [72, 103] width 95 height 15
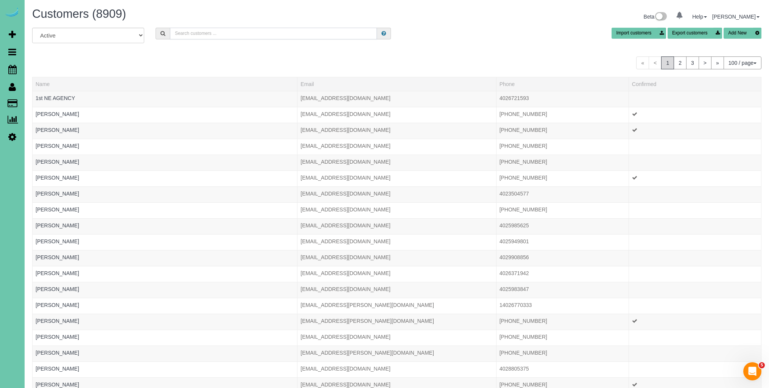
click at [225, 38] on input "text" at bounding box center [273, 34] width 207 height 12
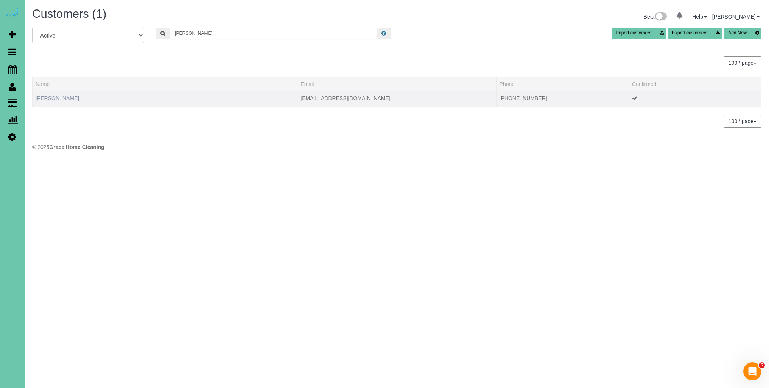
type input "pilar"
click at [43, 99] on link "Pilar Kinney" at bounding box center [58, 98] width 44 height 6
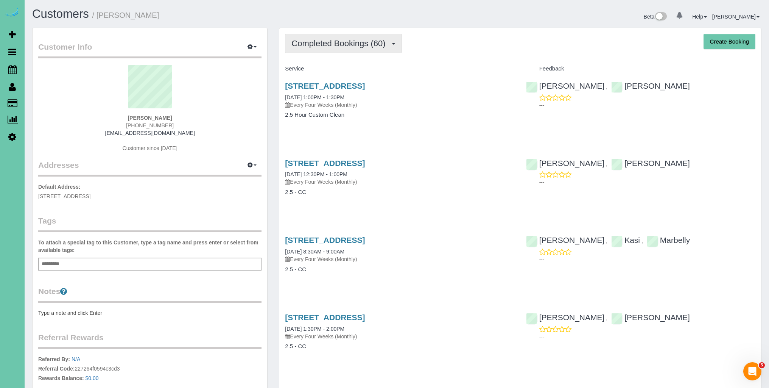
click at [370, 43] on span "Completed Bookings (60)" at bounding box center [341, 43] width 98 height 9
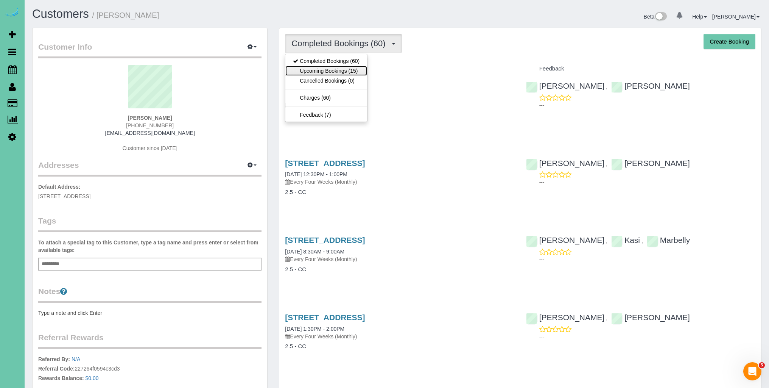
click at [344, 70] on link "Upcoming Bookings (15)" at bounding box center [326, 71] width 82 height 10
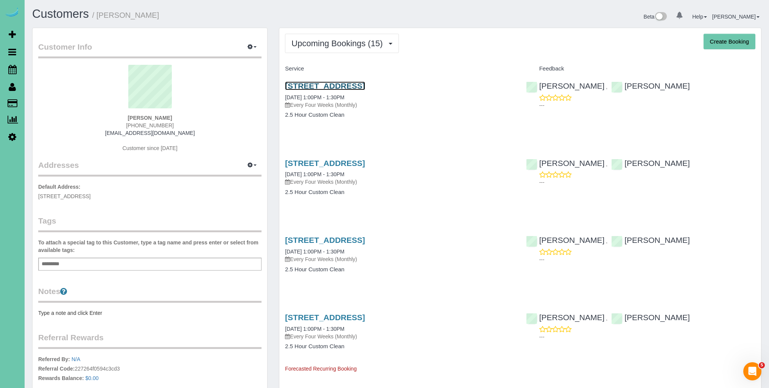
click at [343, 84] on link "16652 S 219th Plaza, Gretna, NE 68028" at bounding box center [325, 85] width 80 height 9
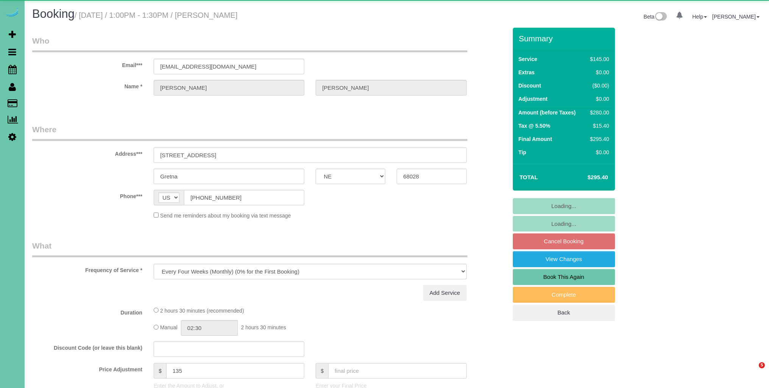
select select "NE"
select select "object:640"
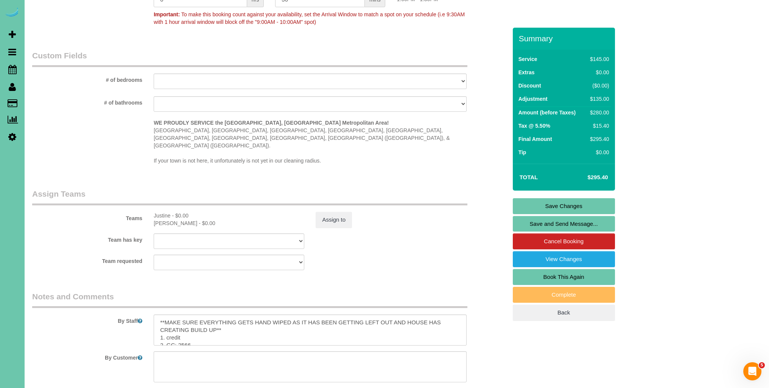
scroll to position [649, 0]
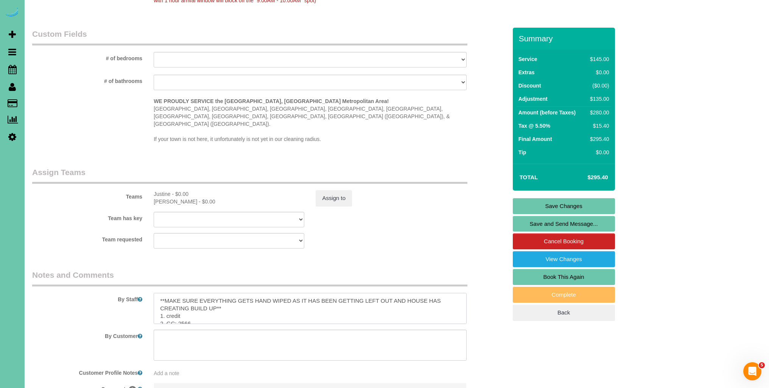
click at [161, 293] on textarea at bounding box center [310, 308] width 313 height 31
type textarea "*EXTENSION DUSTER* **MAKE SURE EVERYTHING GETS HAND WIPED AS IT HAS BEEN GETTIN…"
click at [594, 204] on link "Save Changes" at bounding box center [564, 206] width 102 height 16
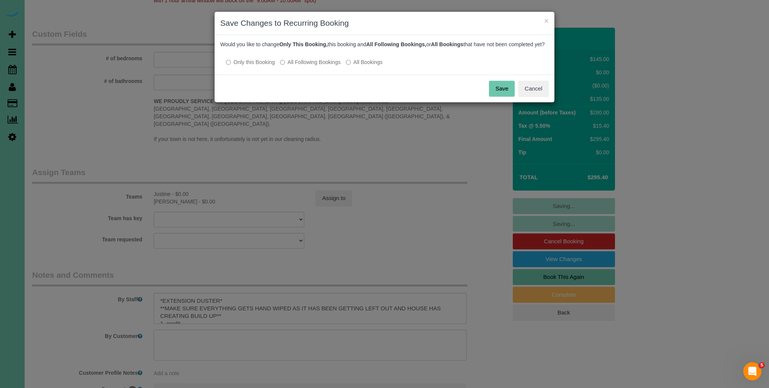
click at [510, 97] on button "Save" at bounding box center [502, 89] width 26 height 16
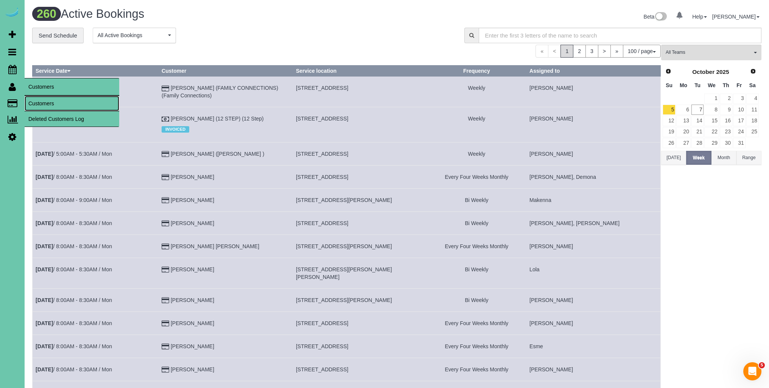
click at [63, 106] on link "Customers" at bounding box center [72, 103] width 95 height 15
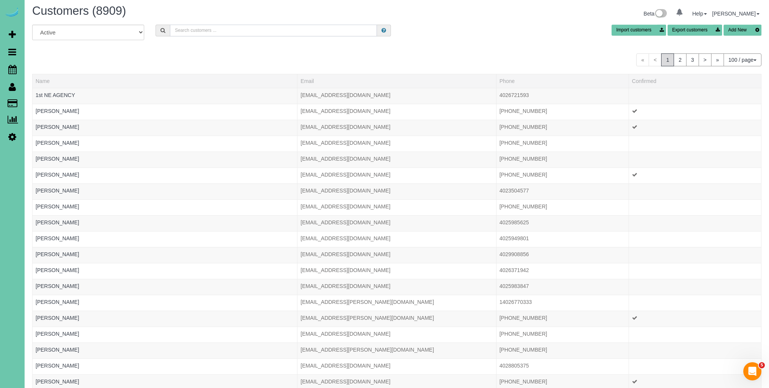
click at [289, 32] on input "text" at bounding box center [273, 31] width 207 height 12
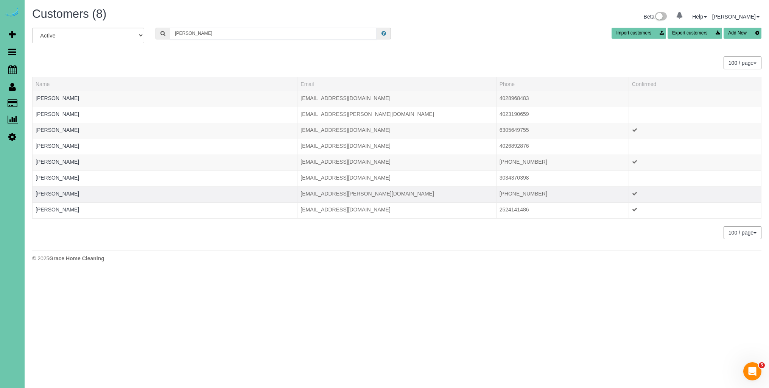
type input "[PERSON_NAME]"
click at [62, 197] on div at bounding box center [165, 198] width 259 height 2
click at [65, 194] on link "Sherry Thompson" at bounding box center [58, 193] width 44 height 6
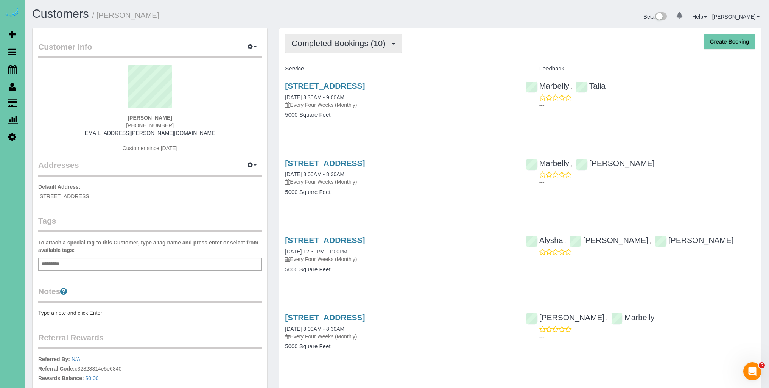
click at [383, 46] on span "Completed Bookings (10)" at bounding box center [341, 43] width 98 height 9
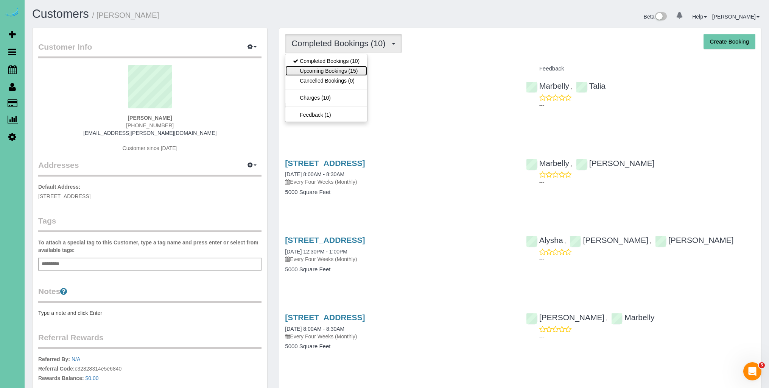
click at [343, 68] on link "Upcoming Bookings (15)" at bounding box center [326, 71] width 82 height 10
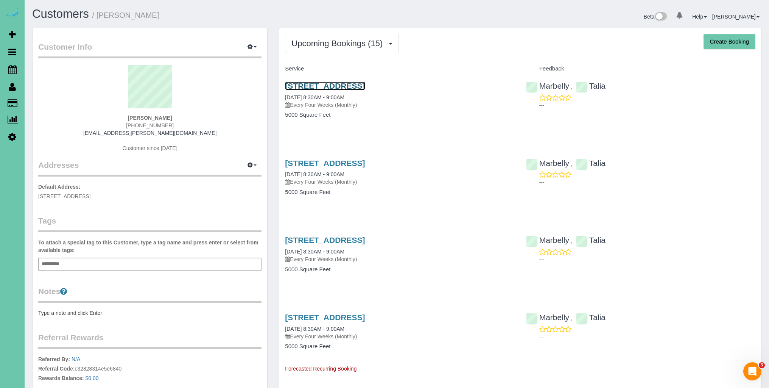
click at [348, 83] on link "8001 N 124th St, Omaha, NE 68142" at bounding box center [325, 85] width 80 height 9
click at [362, 86] on link "8001 N 124th St, Omaha, NE 68142" at bounding box center [325, 85] width 80 height 9
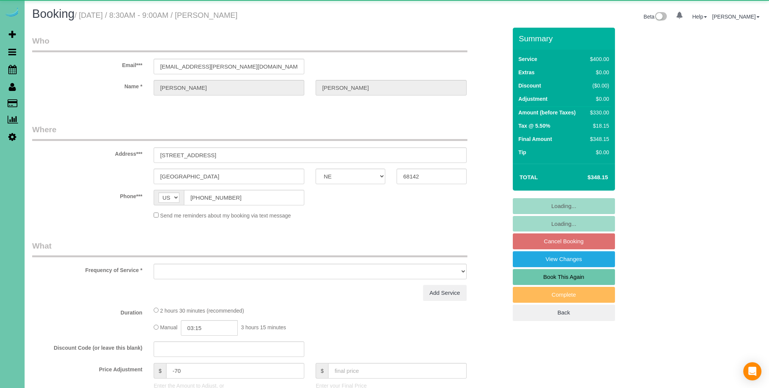
select select "NE"
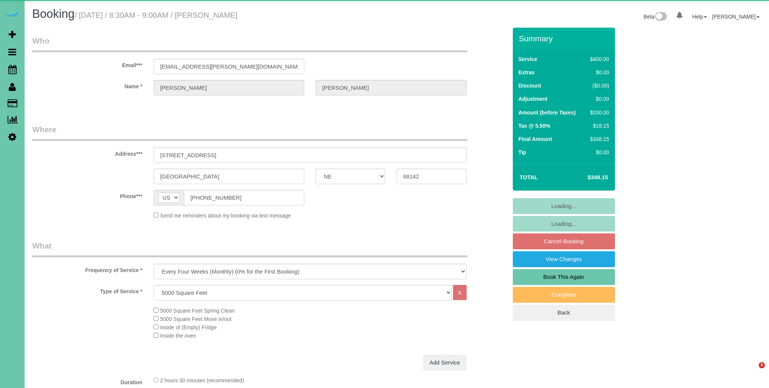
select select "object:893"
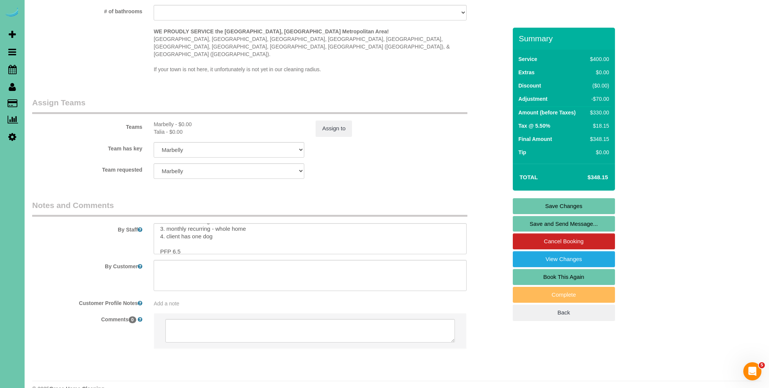
scroll to position [21, 0]
click at [229, 223] on textarea at bounding box center [310, 238] width 313 height 31
drag, startPoint x: 288, startPoint y: 226, endPoint x: 353, endPoint y: 246, distance: 67.8
click at [288, 226] on textarea at bounding box center [310, 238] width 313 height 31
click at [207, 227] on textarea at bounding box center [310, 238] width 313 height 31
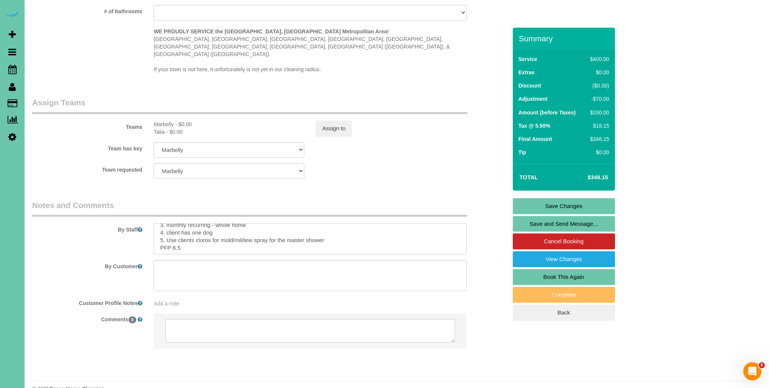
drag, startPoint x: 198, startPoint y: 225, endPoint x: 240, endPoint y: 238, distance: 44.4
click at [198, 225] on textarea at bounding box center [310, 238] width 313 height 31
type textarea "1. credit 2. client home - ring door bell 3. monthly recurring - whole home 4. …"
click at [583, 204] on link "Save Changes" at bounding box center [564, 206] width 102 height 16
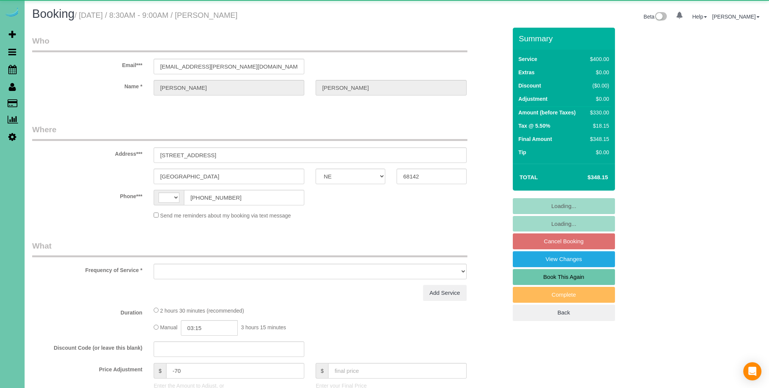
select select "NE"
select select "string:US"
select select "object:374"
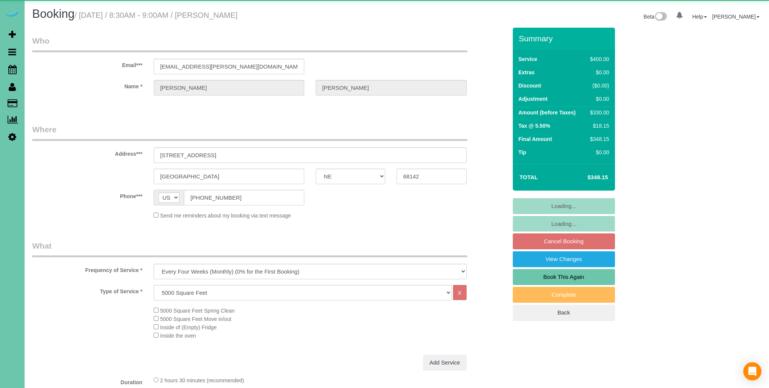
select select "string:fspay-3d019233-850c-4a8a-9583-25b63e70d2bd"
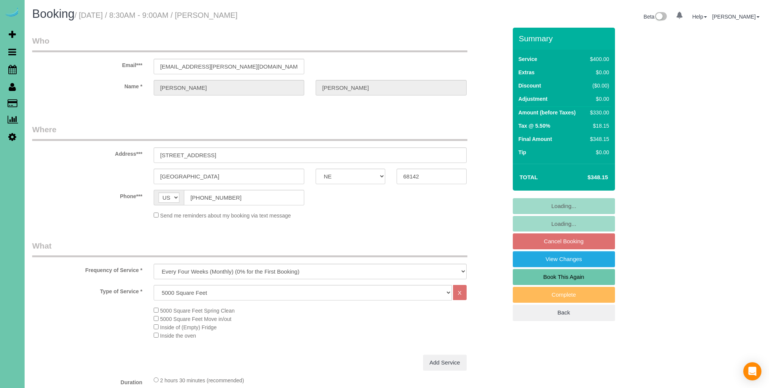
select select "object:910"
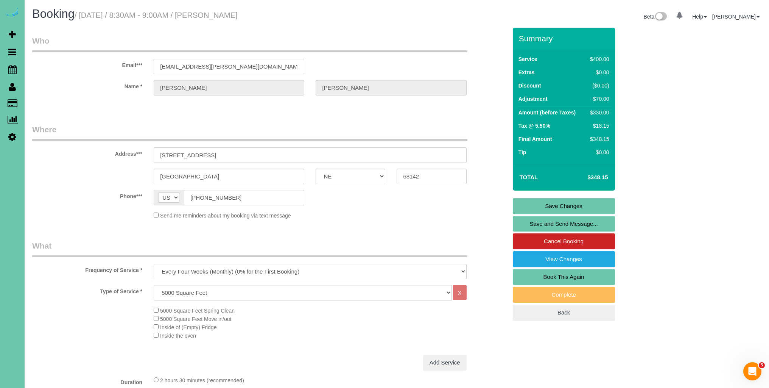
click at [587, 206] on link "Save Changes" at bounding box center [564, 206] width 102 height 16
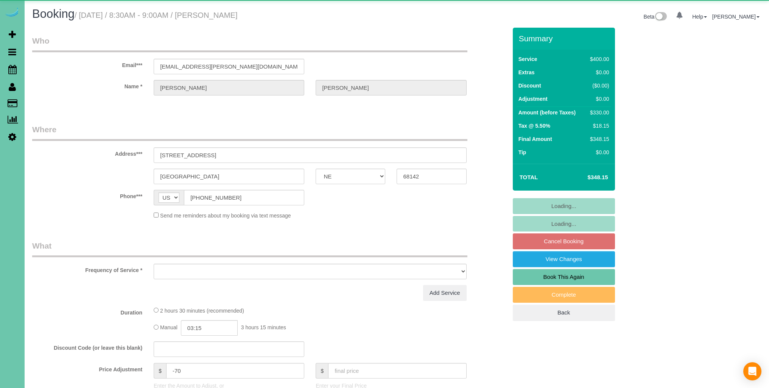
select select "NE"
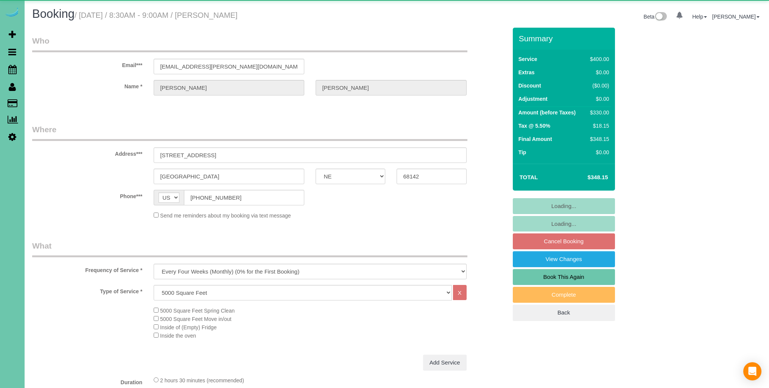
select select "object:839"
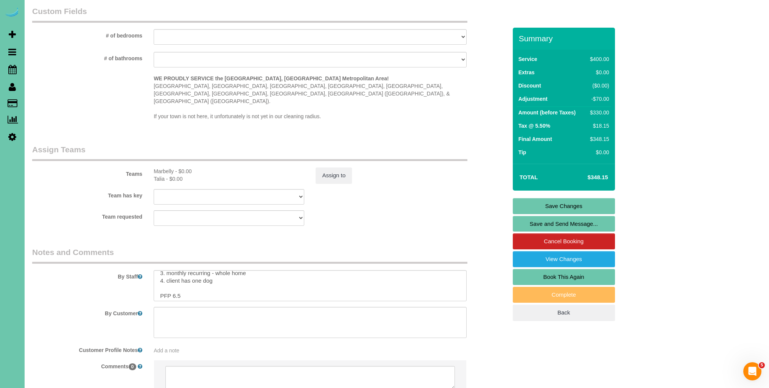
scroll to position [22, 0]
click at [224, 270] on textarea at bounding box center [310, 285] width 313 height 31
click at [178, 270] on textarea at bounding box center [310, 285] width 313 height 31
drag, startPoint x: 214, startPoint y: 271, endPoint x: 274, endPoint y: 285, distance: 61.5
click at [215, 271] on textarea at bounding box center [310, 285] width 313 height 31
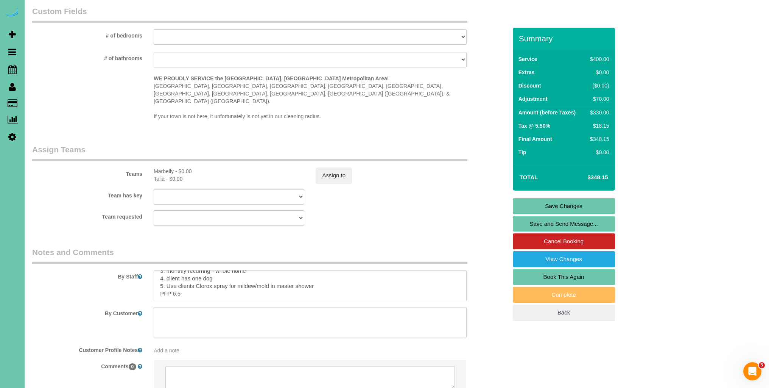
type textarea "1. credit 2. client home - ring door bell 3. monthly recurring - whole home 4. …"
click at [559, 205] on link "Save Changes" at bounding box center [564, 206] width 102 height 16
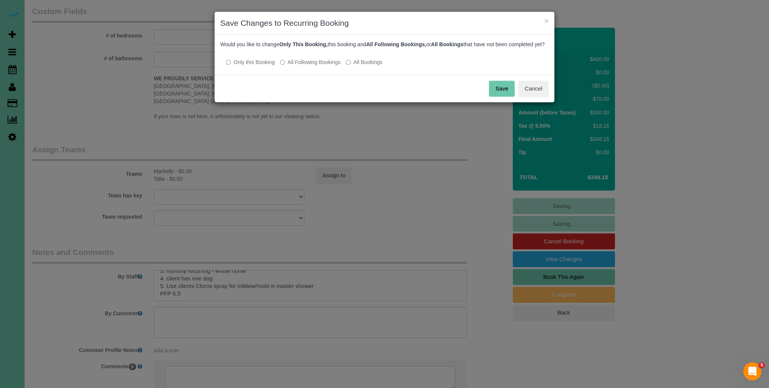
click at [499, 97] on button "Save" at bounding box center [502, 89] width 26 height 16
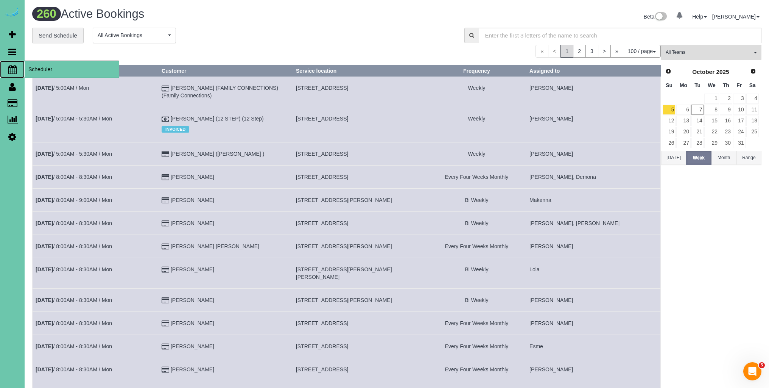
click at [10, 67] on icon at bounding box center [12, 69] width 8 height 9
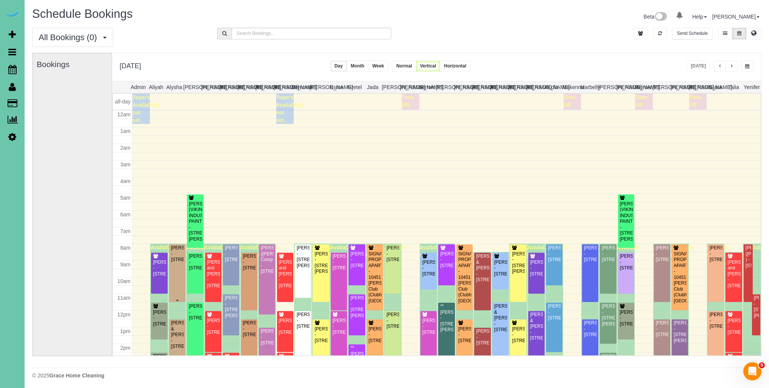
scroll to position [100, 0]
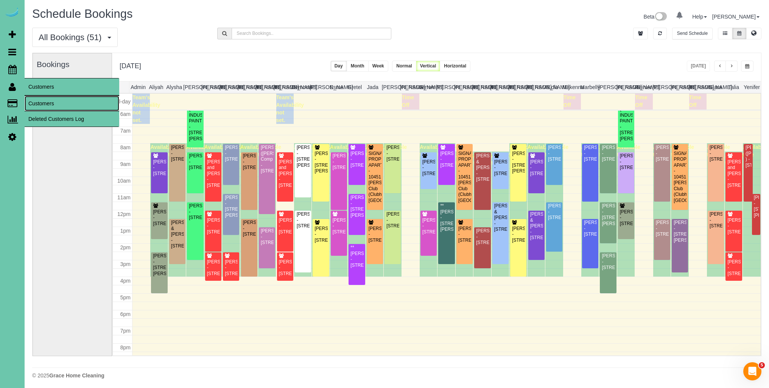
click at [42, 101] on link "Customers" at bounding box center [72, 103] width 95 height 15
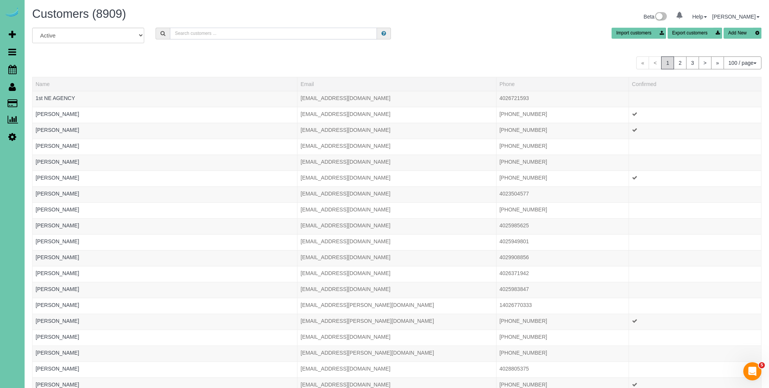
click at [203, 35] on input "text" at bounding box center [273, 34] width 207 height 12
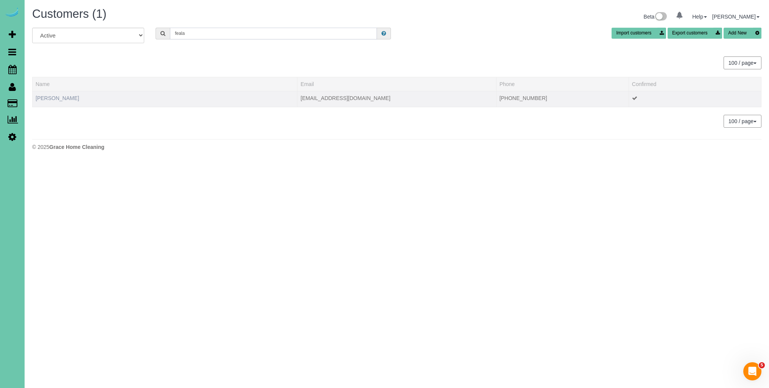
type input "feala"
click at [60, 96] on link "Lindsey Feala" at bounding box center [58, 98] width 44 height 6
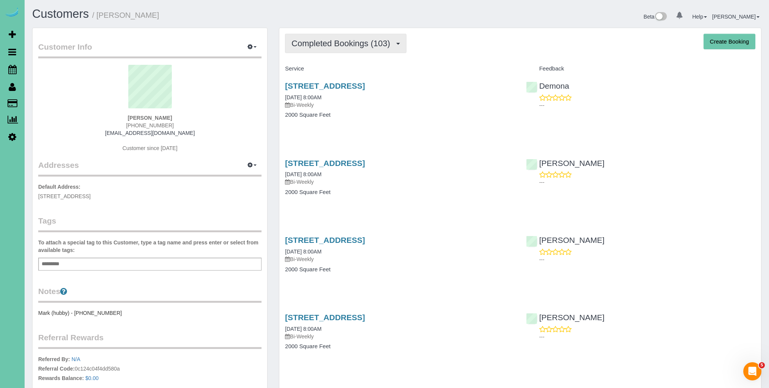
click at [356, 42] on span "Completed Bookings (103)" at bounding box center [343, 43] width 102 height 9
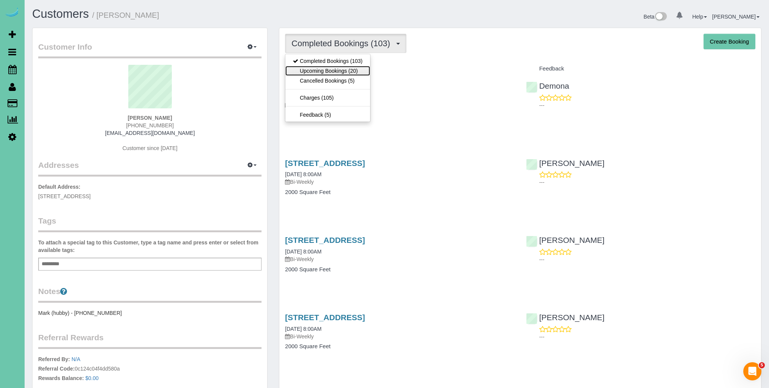
click at [338, 71] on link "Upcoming Bookings (20)" at bounding box center [327, 71] width 85 height 10
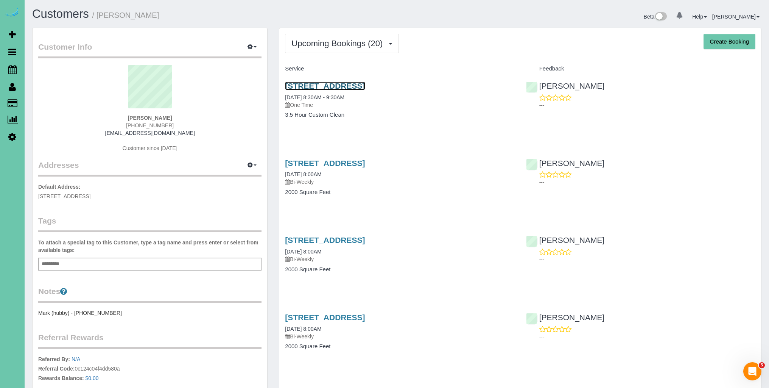
click at [334, 84] on link "16317 Loop Street, Omaha, NE 68136" at bounding box center [325, 85] width 80 height 9
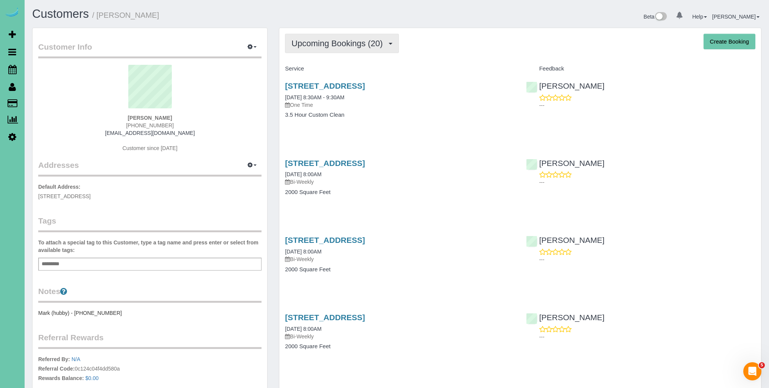
click at [357, 44] on span "Upcoming Bookings (20)" at bounding box center [339, 43] width 95 height 9
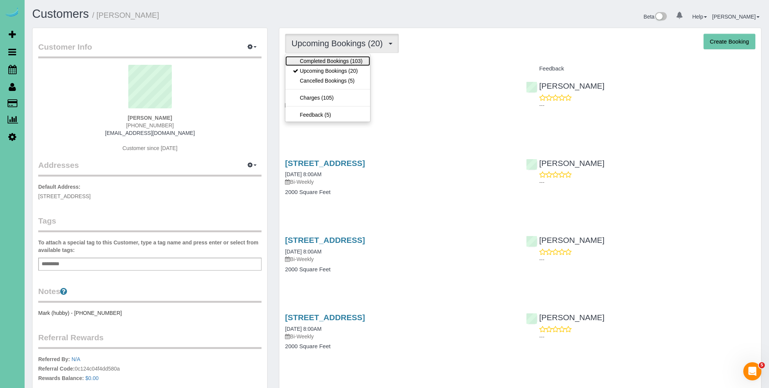
click at [334, 64] on link "Completed Bookings (103)" at bounding box center [327, 61] width 85 height 10
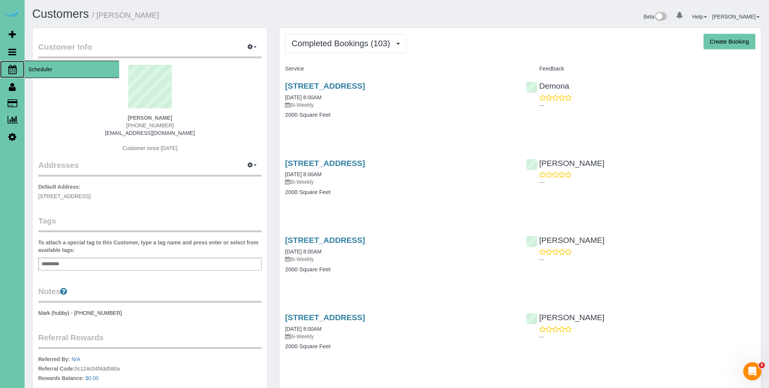
click at [10, 69] on icon at bounding box center [12, 69] width 8 height 9
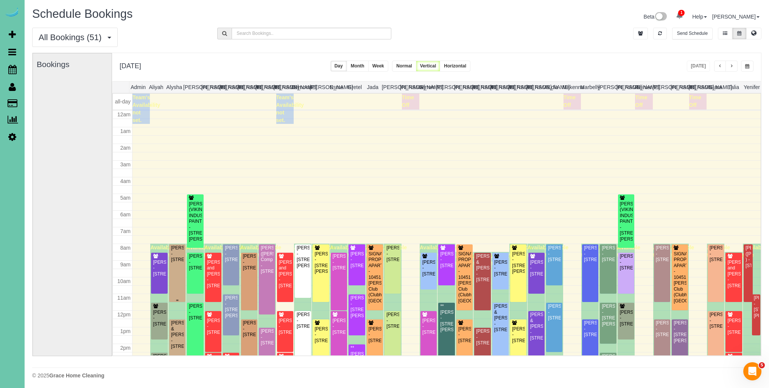
scroll to position [100, 0]
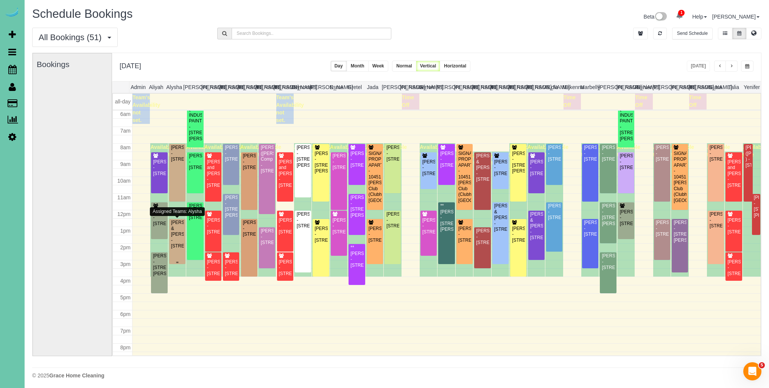
click at [180, 244] on div "Pam & Mike Smiricky - 1828 N 132nd Ave, Omaha, NE 68154" at bounding box center [177, 234] width 13 height 29
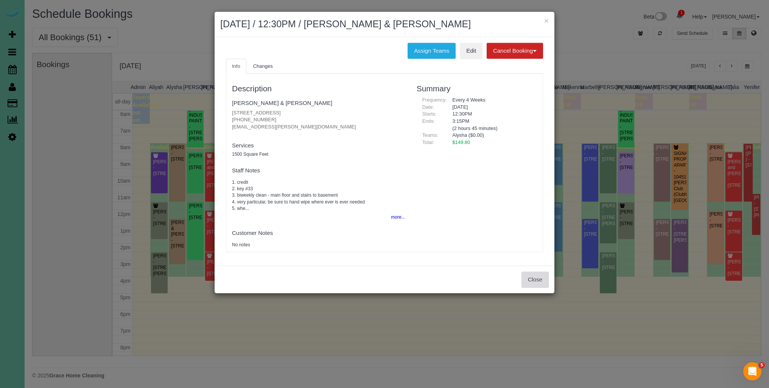
drag, startPoint x: 537, startPoint y: 282, endPoint x: 532, endPoint y: 281, distance: 5.7
click at [537, 282] on button "Close" at bounding box center [535, 279] width 27 height 16
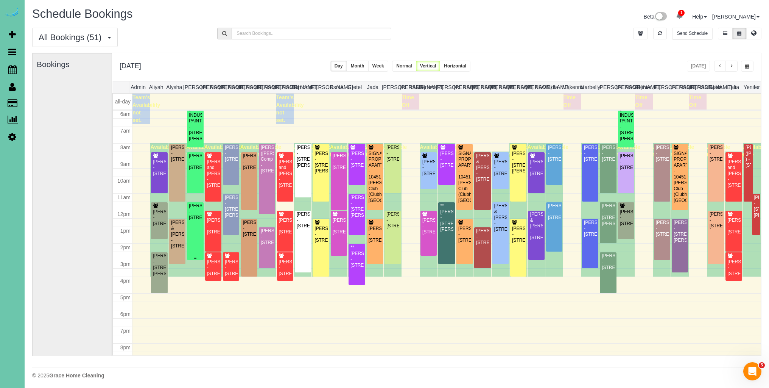
click at [193, 218] on div "Rachel Schumacher - 16904 Centennial Rd, Omaha, NE 68136" at bounding box center [195, 211] width 13 height 17
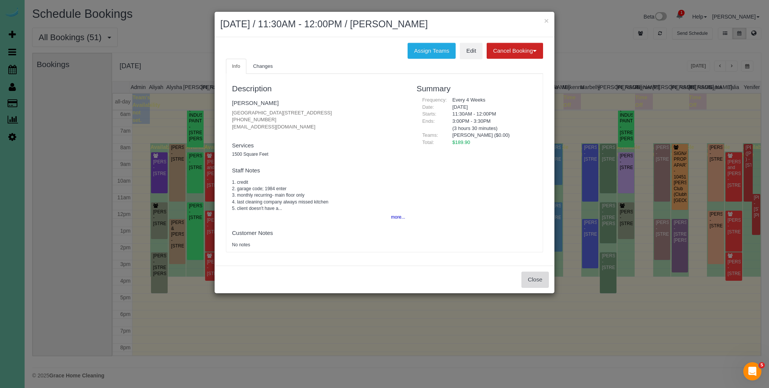
click at [537, 281] on button "Close" at bounding box center [535, 279] width 27 height 16
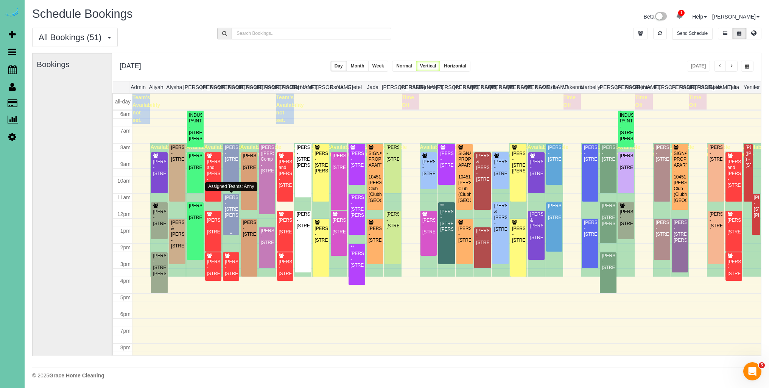
click at [229, 218] on div "Madeline Cloonan - 6462 Poppleton Ave, Omaha, NE 68106" at bounding box center [231, 206] width 13 height 23
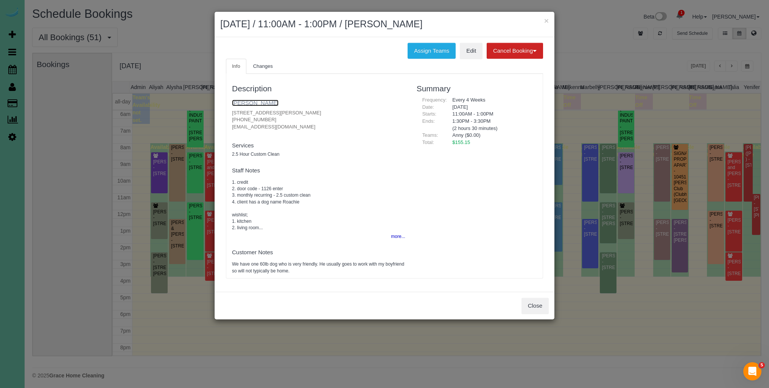
click at [270, 104] on link "[PERSON_NAME]" at bounding box center [255, 103] width 47 height 6
click at [536, 306] on button "Close" at bounding box center [535, 306] width 27 height 16
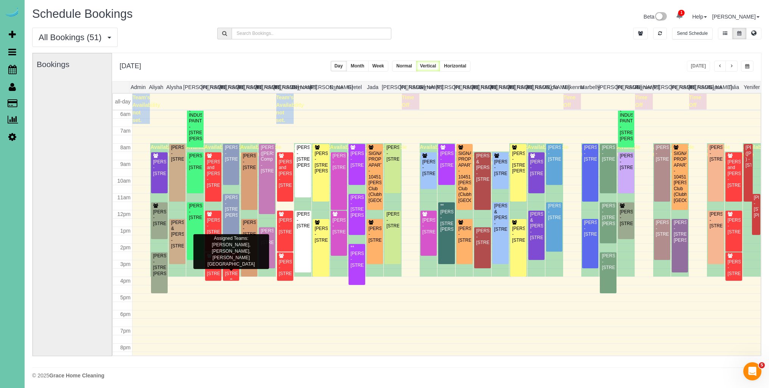
click at [232, 269] on div "Stacey Gilk - 2007 N 53 St, Omaha, NE 68104" at bounding box center [231, 267] width 13 height 17
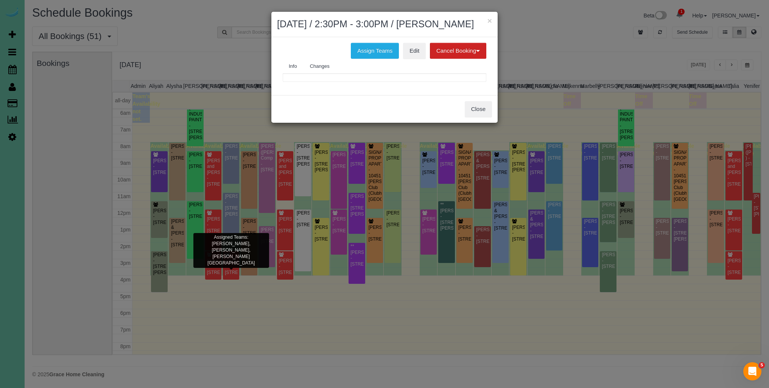
scroll to position [1, 0]
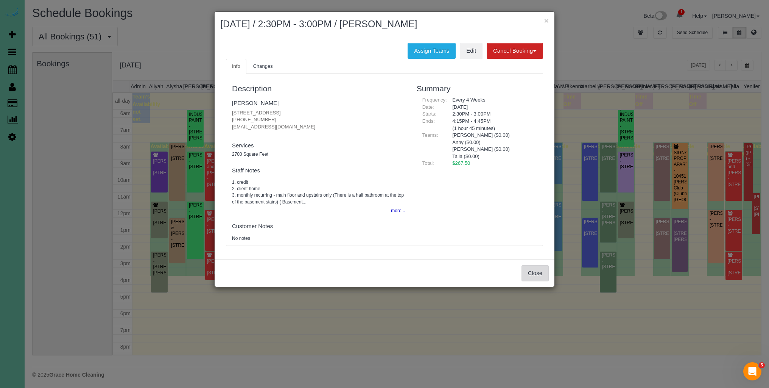
click at [537, 275] on button "Close" at bounding box center [535, 273] width 27 height 16
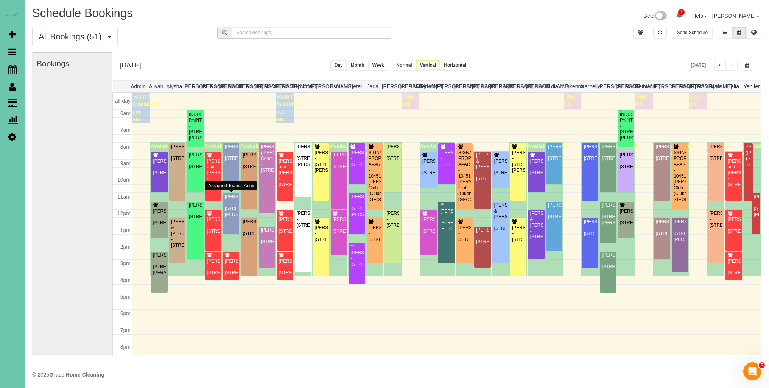
click at [231, 217] on div "Madeline Cloonan - 6462 Poppleton Ave, Omaha, NE 68106" at bounding box center [231, 205] width 13 height 23
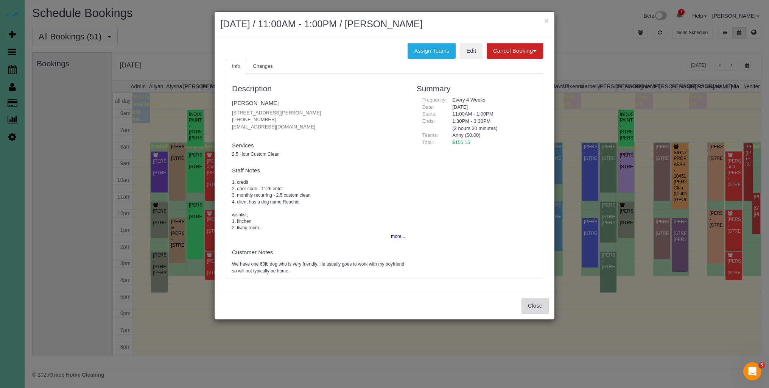
click at [541, 305] on button "Close" at bounding box center [535, 306] width 27 height 16
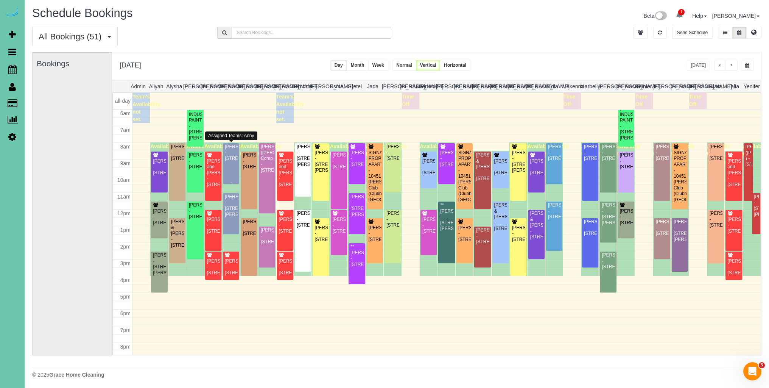
click at [228, 161] on div "Dani Koenig - 607 Cedar St, Omaha, NE 68108" at bounding box center [231, 152] width 13 height 17
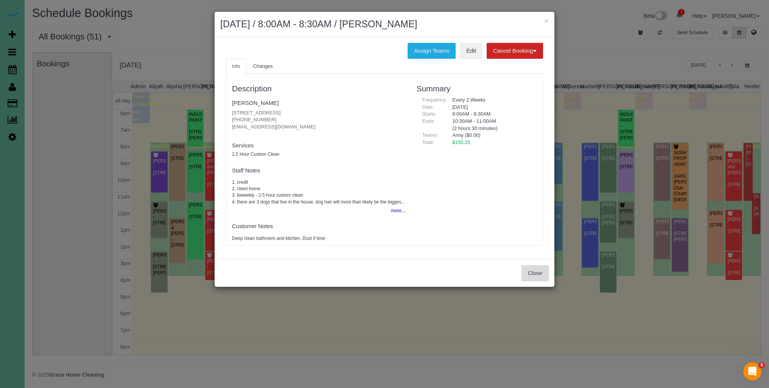
click at [536, 279] on button "Close" at bounding box center [535, 273] width 27 height 16
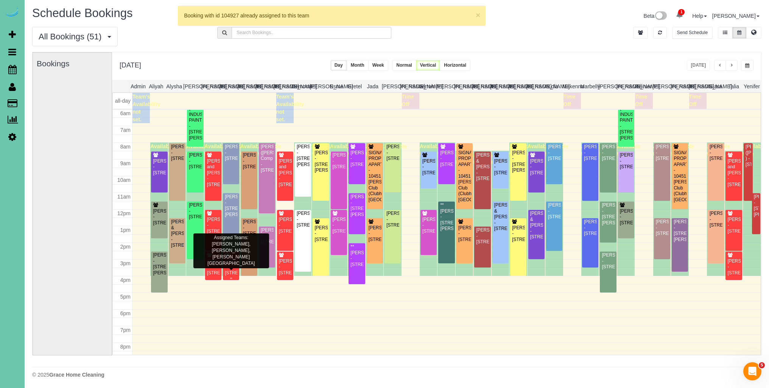
click at [226, 259] on div "Stacey Gilk - 2007 N 53 St, Omaha, NE 68104" at bounding box center [231, 266] width 13 height 17
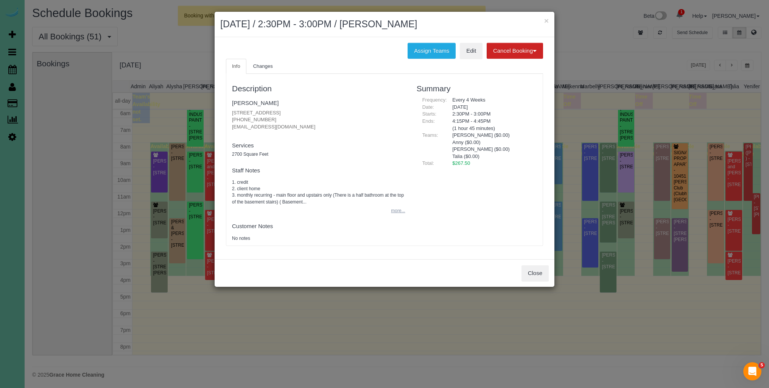
click at [393, 211] on button "more..." at bounding box center [396, 210] width 19 height 11
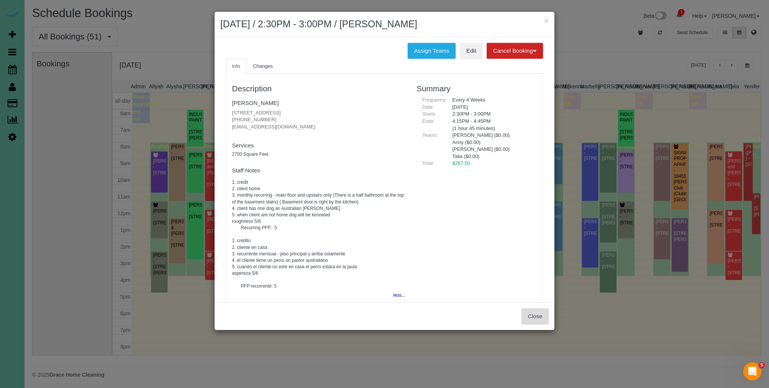
click at [533, 317] on button "Close" at bounding box center [535, 316] width 27 height 16
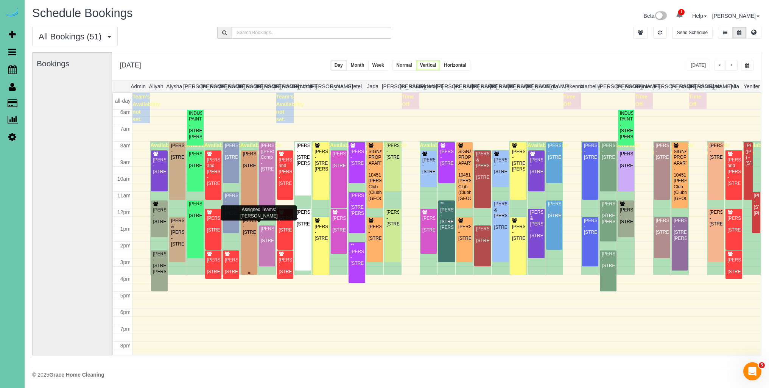
scroll to position [102, 0]
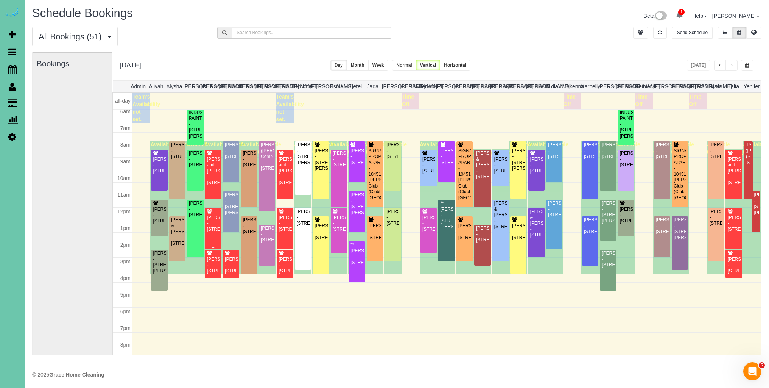
click at [218, 211] on div "Kelly O'hara - 9786 Westchester Drive, Omaha, NE 68114" at bounding box center [213, 220] width 13 height 23
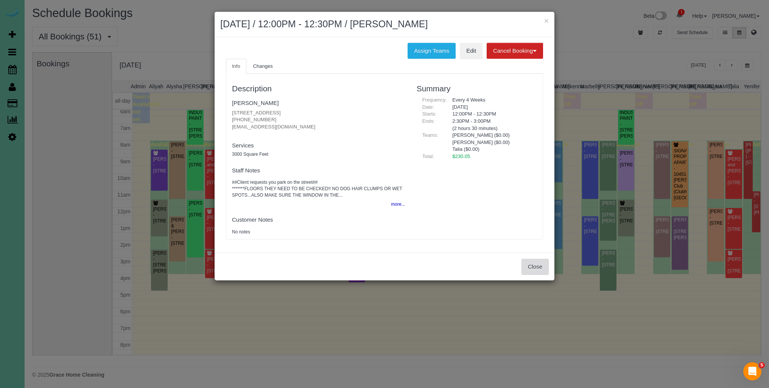
click at [535, 265] on button "Close" at bounding box center [535, 267] width 27 height 16
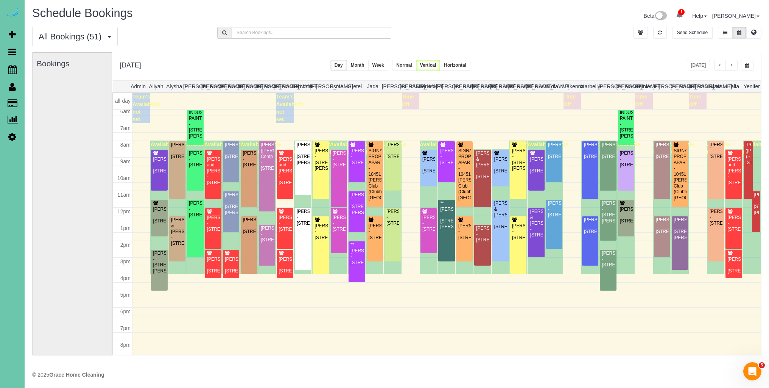
click at [231, 206] on div "Madeline Cloonan - 6462 Poppleton Ave, Omaha, NE 68106" at bounding box center [231, 203] width 13 height 23
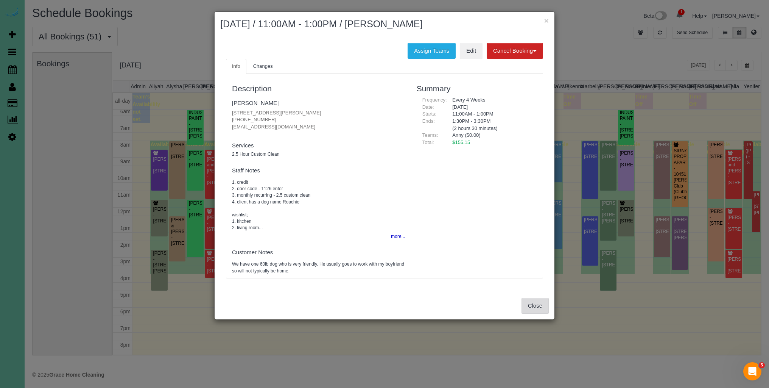
click at [542, 308] on button "Close" at bounding box center [535, 306] width 27 height 16
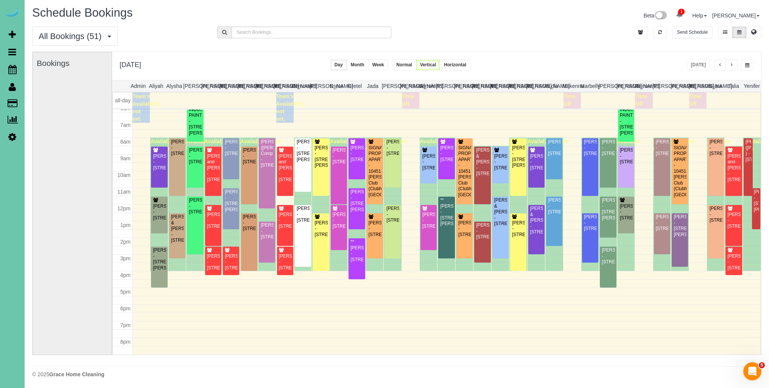
scroll to position [0, 0]
click at [731, 64] on span "button" at bounding box center [732, 66] width 4 height 5
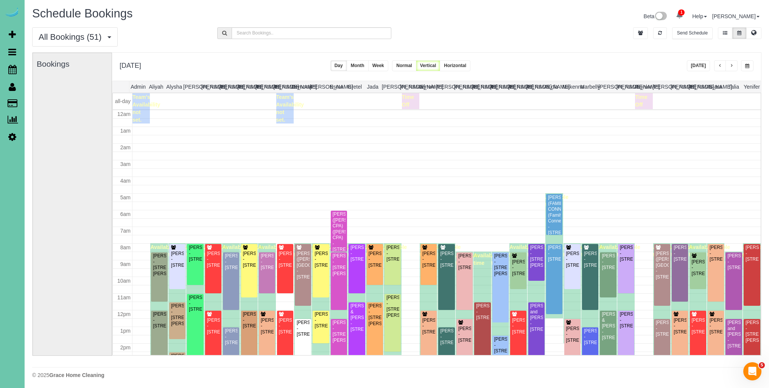
scroll to position [100, 0]
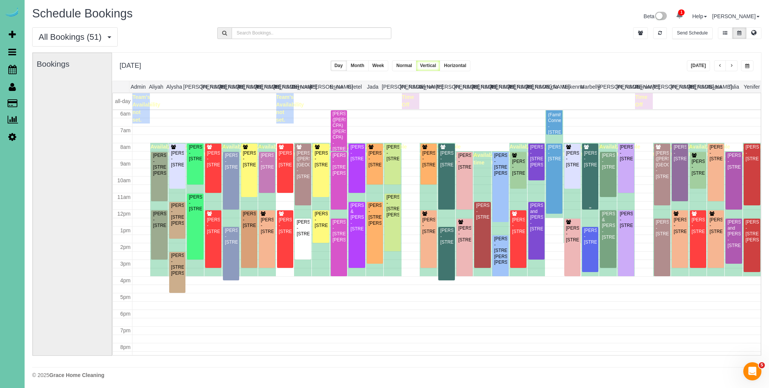
click at [593, 168] on div "Natalia Stevens - 13939 Military Rd, Omaha, NE 68142" at bounding box center [590, 158] width 13 height 17
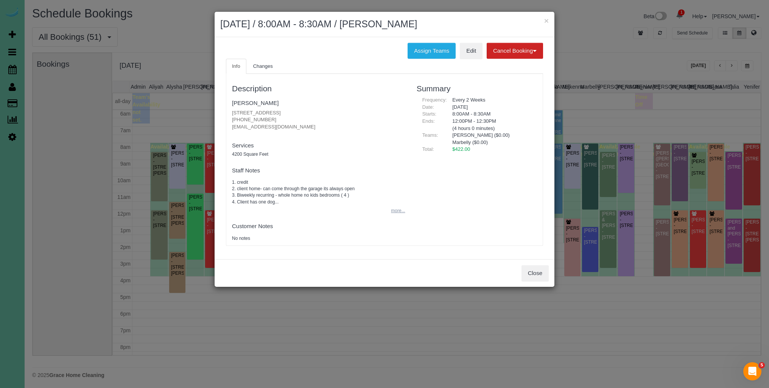
click at [394, 209] on button "more..." at bounding box center [396, 210] width 19 height 11
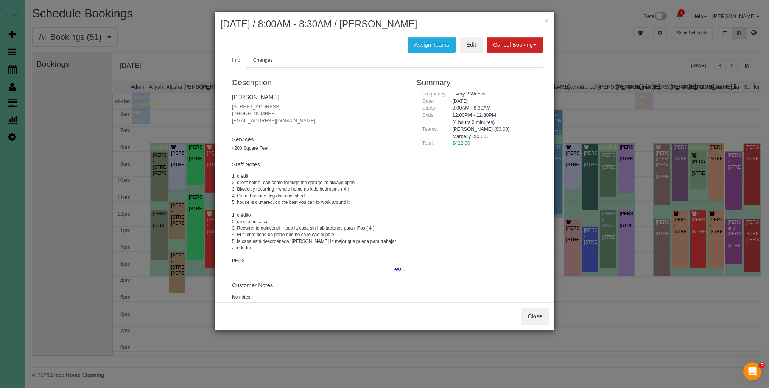
scroll to position [4, 0]
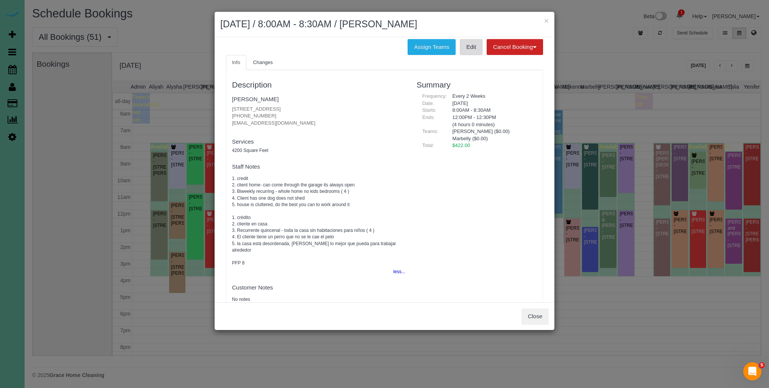
click at [470, 47] on link "Edit" at bounding box center [471, 47] width 23 height 16
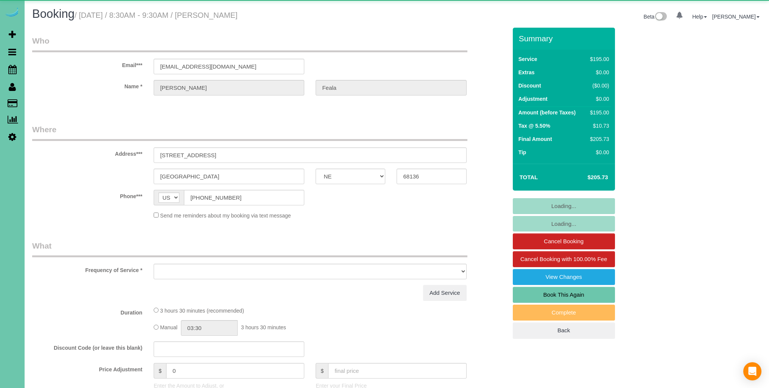
select select "NE"
select select "object:640"
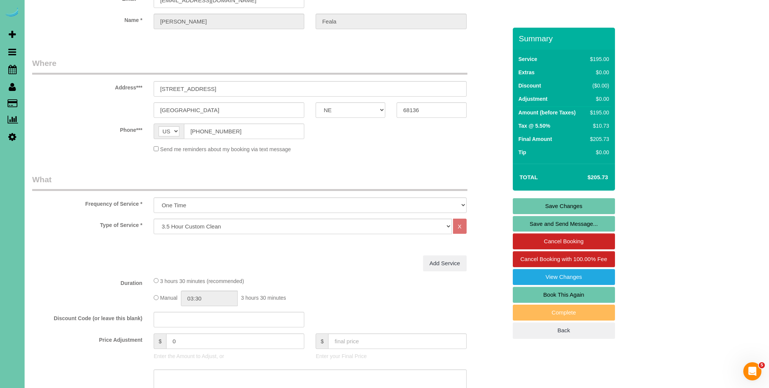
scroll to position [45, 0]
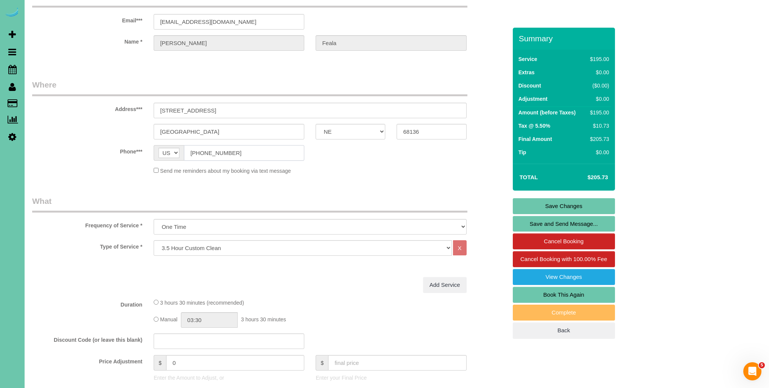
drag, startPoint x: 236, startPoint y: 152, endPoint x: 191, endPoint y: 153, distance: 45.1
click at [192, 153] on input "[PHONE_NUMBER]" at bounding box center [244, 153] width 120 height 16
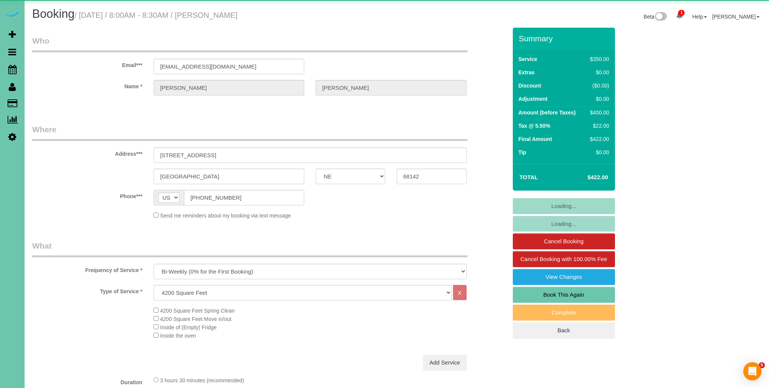
select select "NE"
select select "object:906"
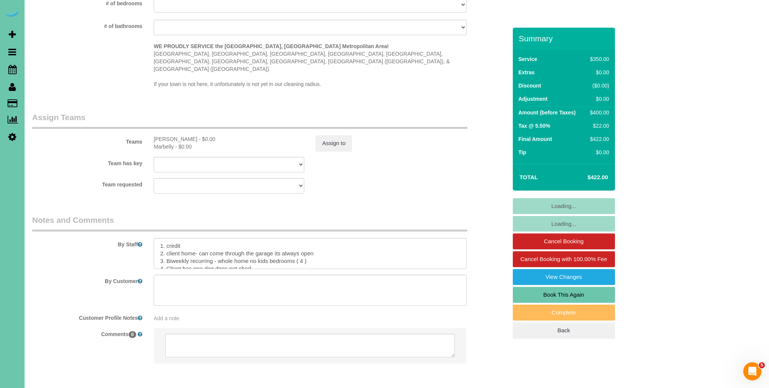
scroll to position [752, 0]
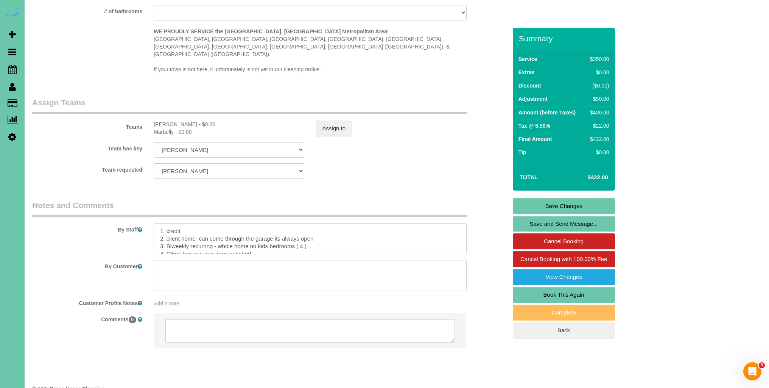
drag, startPoint x: 305, startPoint y: 232, endPoint x: 315, endPoint y: 233, distance: 10.3
click at [305, 231] on textarea at bounding box center [310, 238] width 313 height 31
type textarea "1. credit 2. client home- can come through the garage its always open 3. Biweek…"
click at [567, 204] on link "Save Changes" at bounding box center [564, 206] width 102 height 16
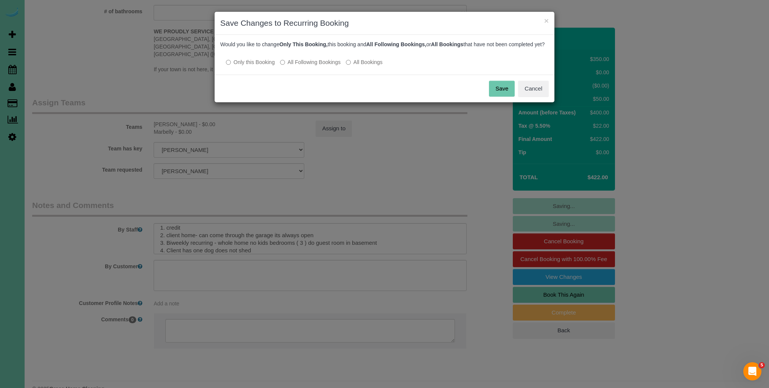
click at [498, 96] on button "Save" at bounding box center [502, 89] width 26 height 16
